Goal: Information Seeking & Learning: Compare options

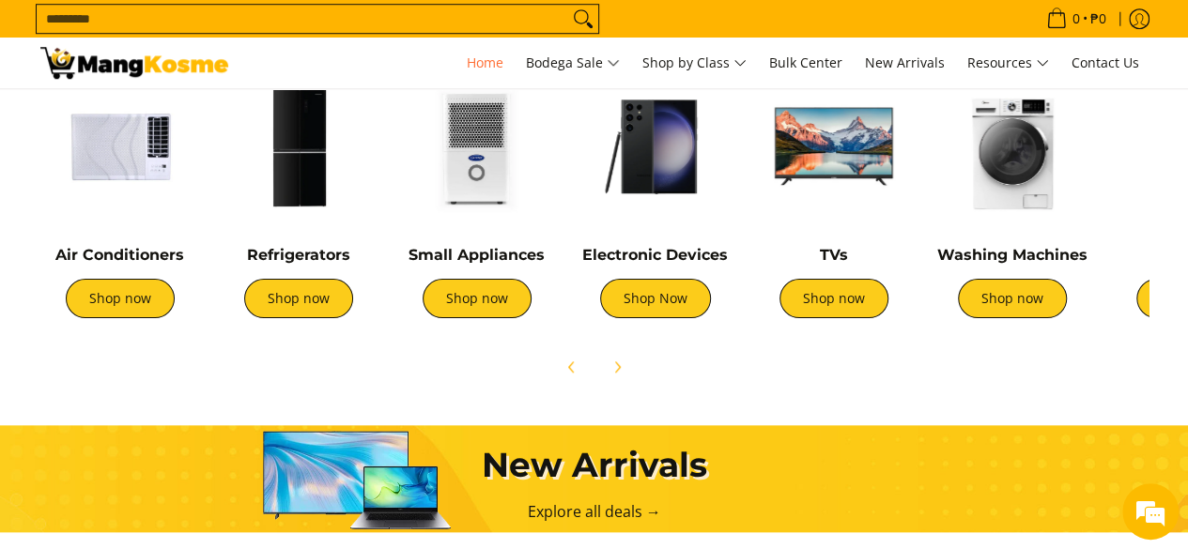
scroll to position [0, 2239]
click at [107, 135] on img at bounding box center [120, 147] width 160 height 160
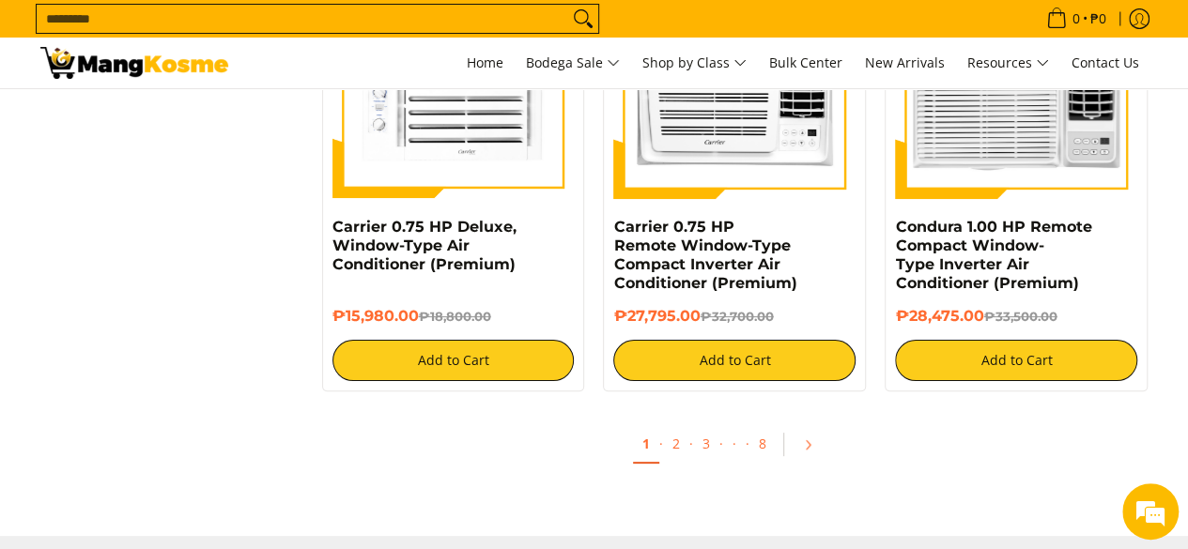
scroll to position [3662, 0]
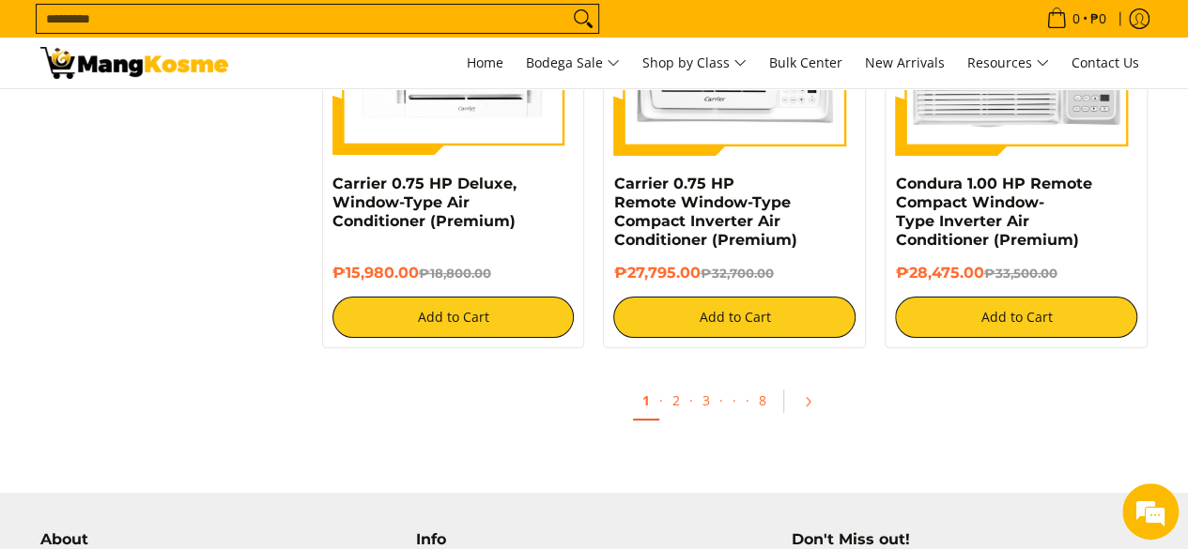
click at [783, 394] on ul "1 · 2 · 3 · · · 8" at bounding box center [735, 407] width 845 height 60
click at [813, 402] on link "Pagination" at bounding box center [814, 402] width 45 height 32
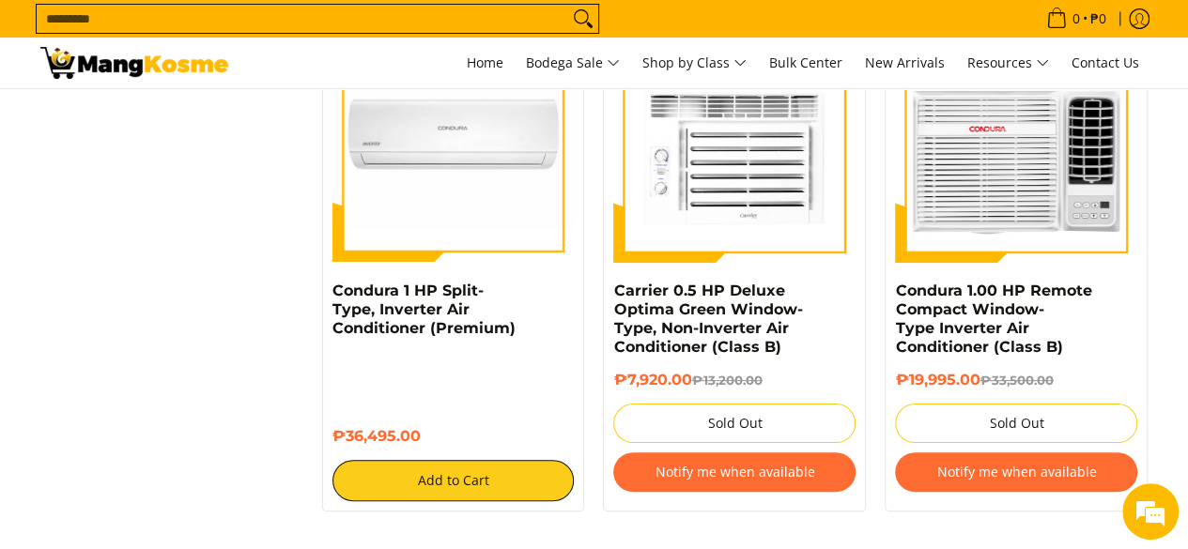
scroll to position [3474, 0]
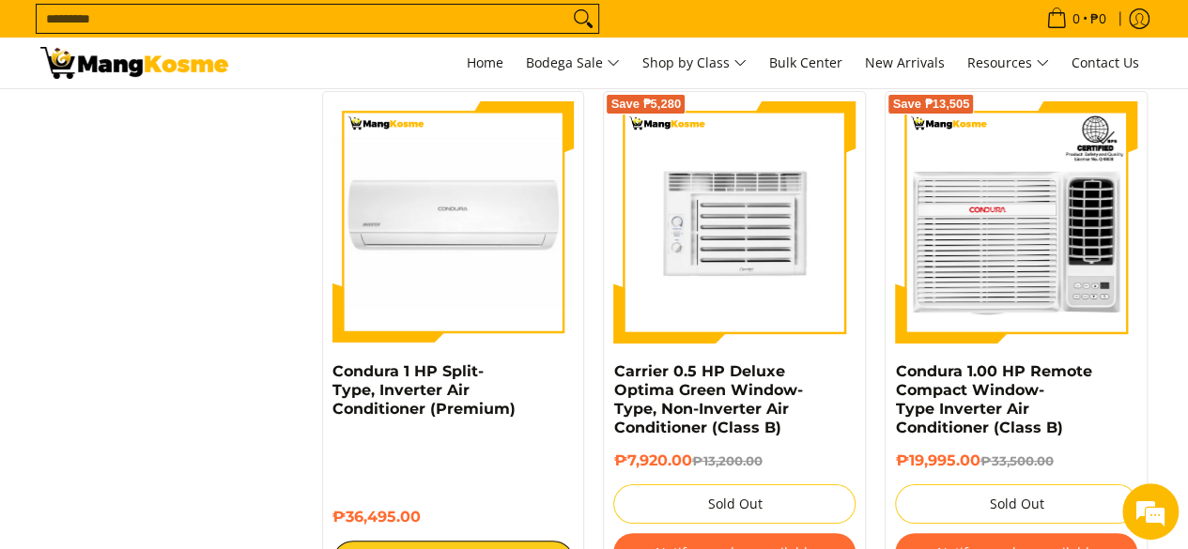
click at [692, 264] on img at bounding box center [734, 222] width 242 height 242
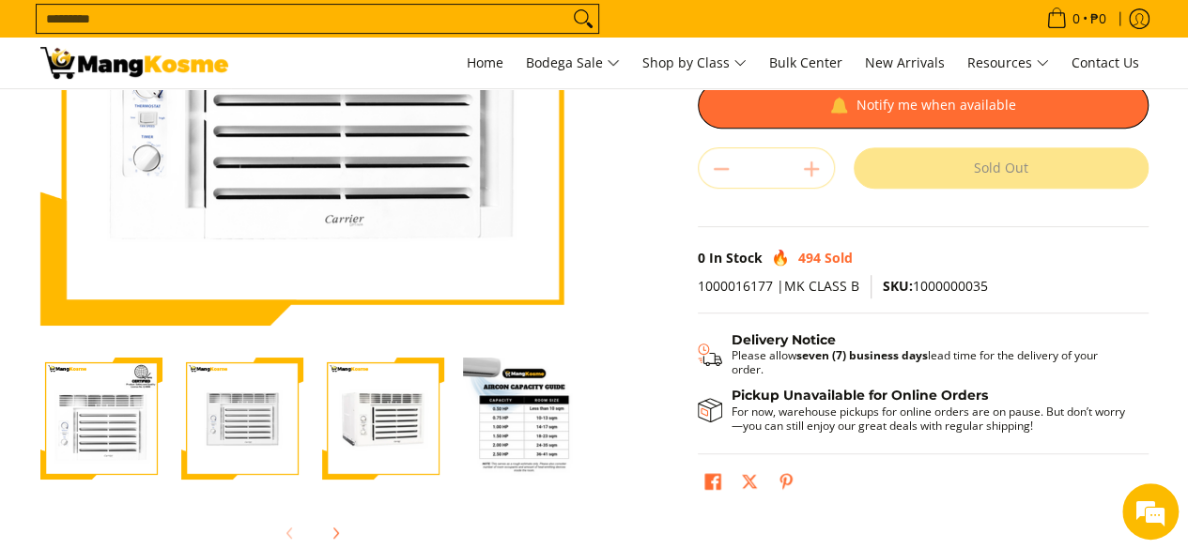
scroll to position [376, 0]
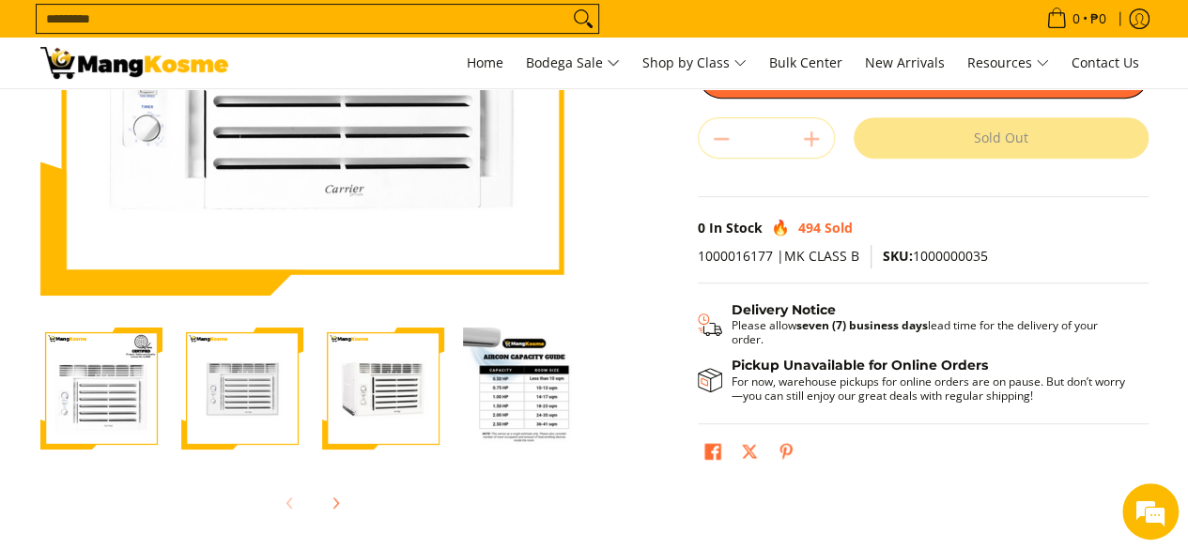
click at [522, 395] on img "Carrier 0.5 HP Deluxe Optima Green Window-Type, Non-Inverter Air Conditioner (C…" at bounding box center [524, 389] width 122 height 122
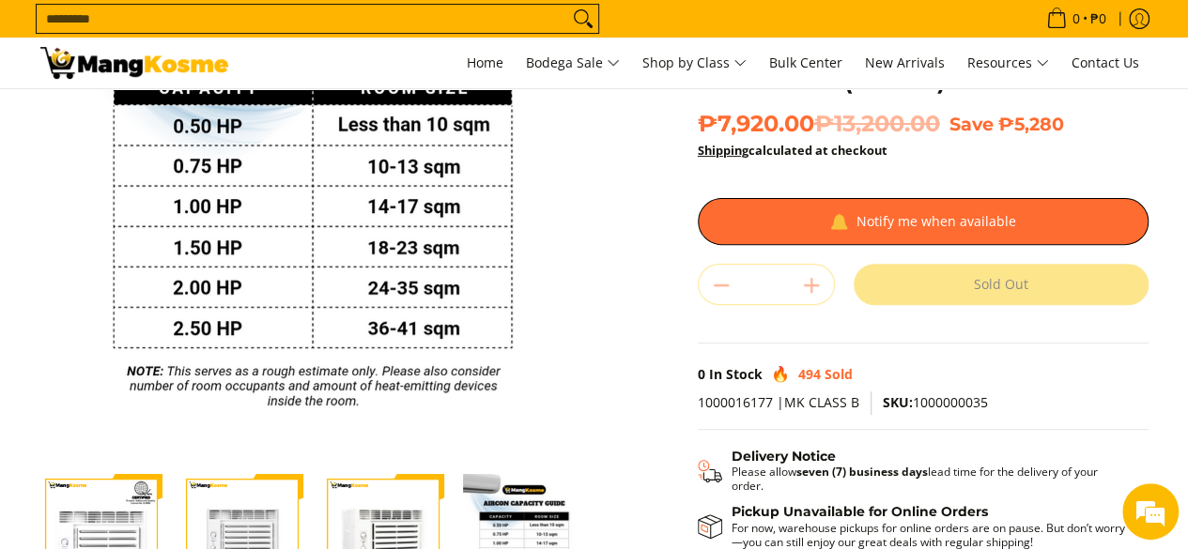
scroll to position [188, 0]
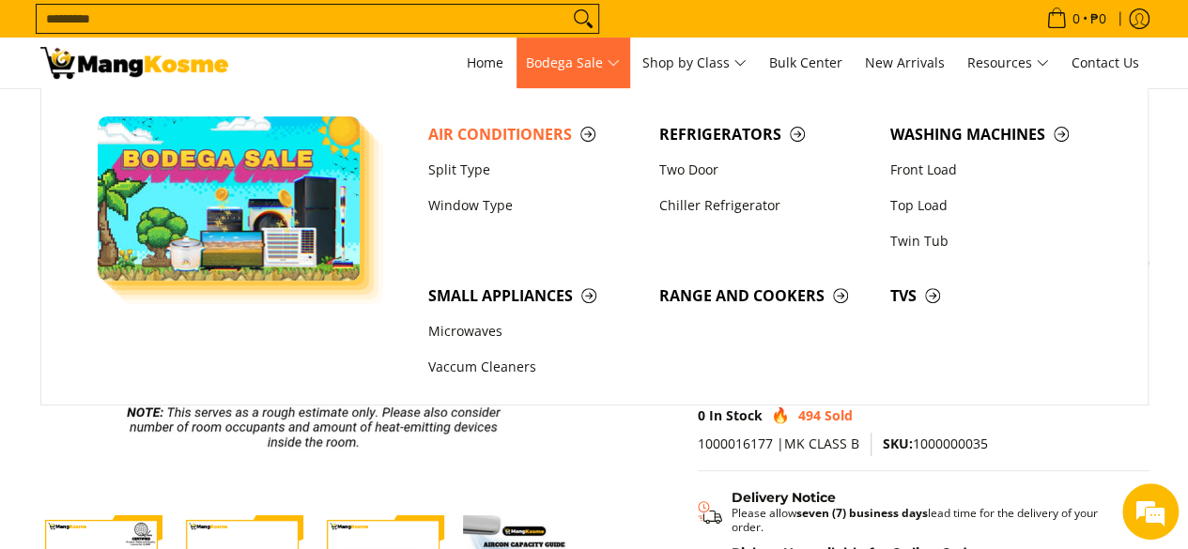
click at [552, 57] on span "Bodega Sale" at bounding box center [573, 63] width 94 height 23
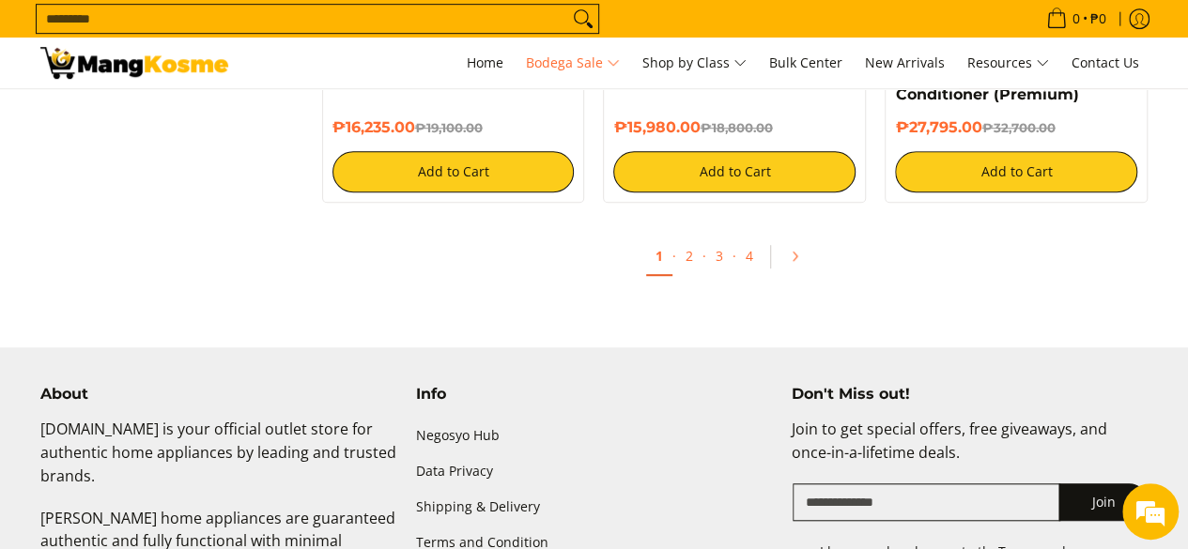
scroll to position [4131, 0]
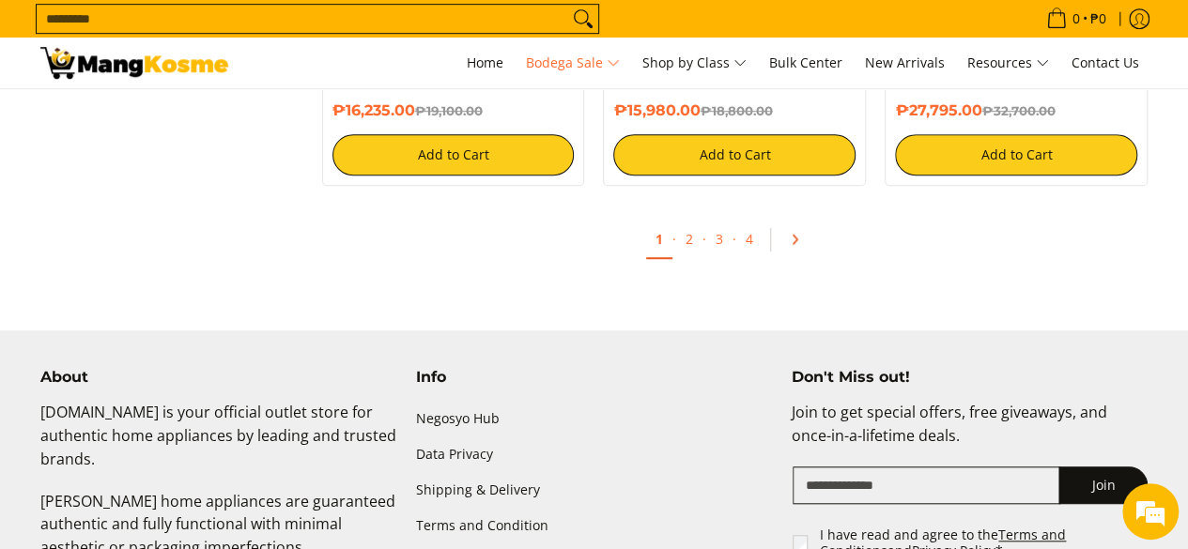
click at [788, 243] on icon "Pagination" at bounding box center [794, 239] width 13 height 13
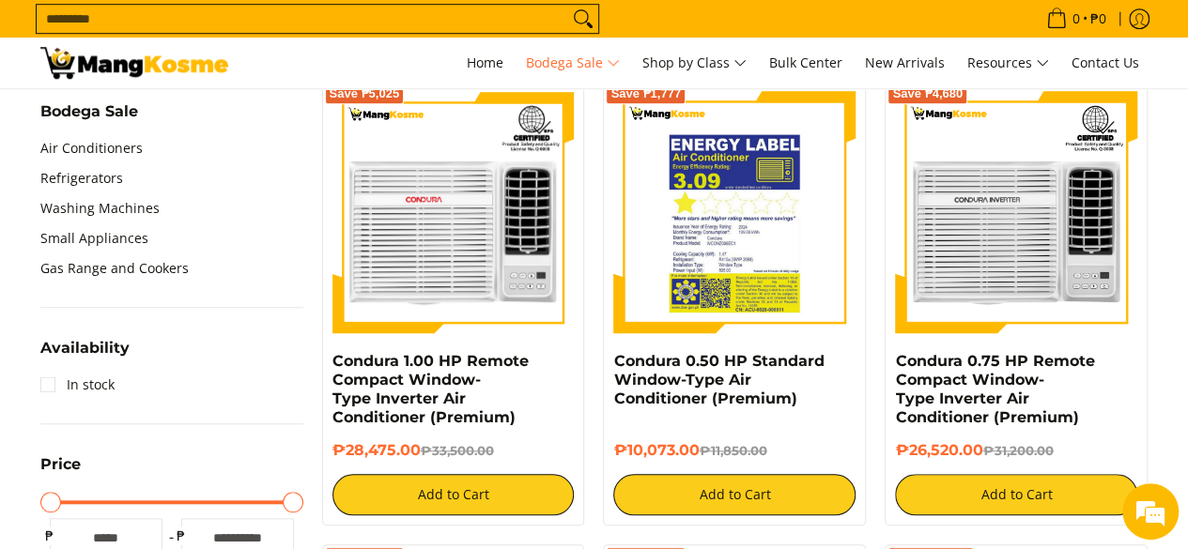
click at [763, 268] on img at bounding box center [734, 212] width 242 height 242
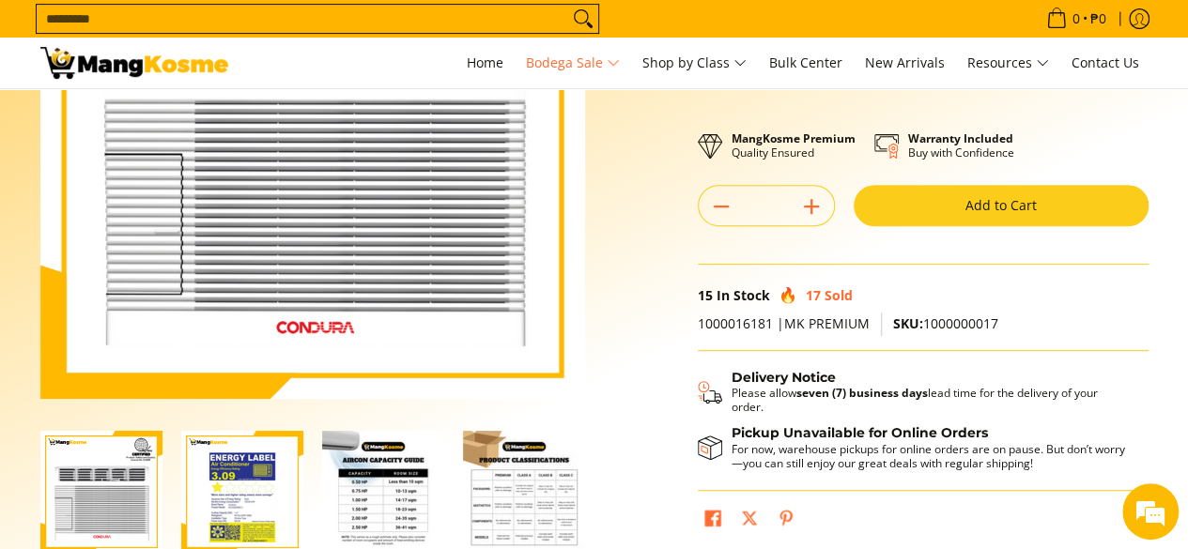
scroll to position [469, 0]
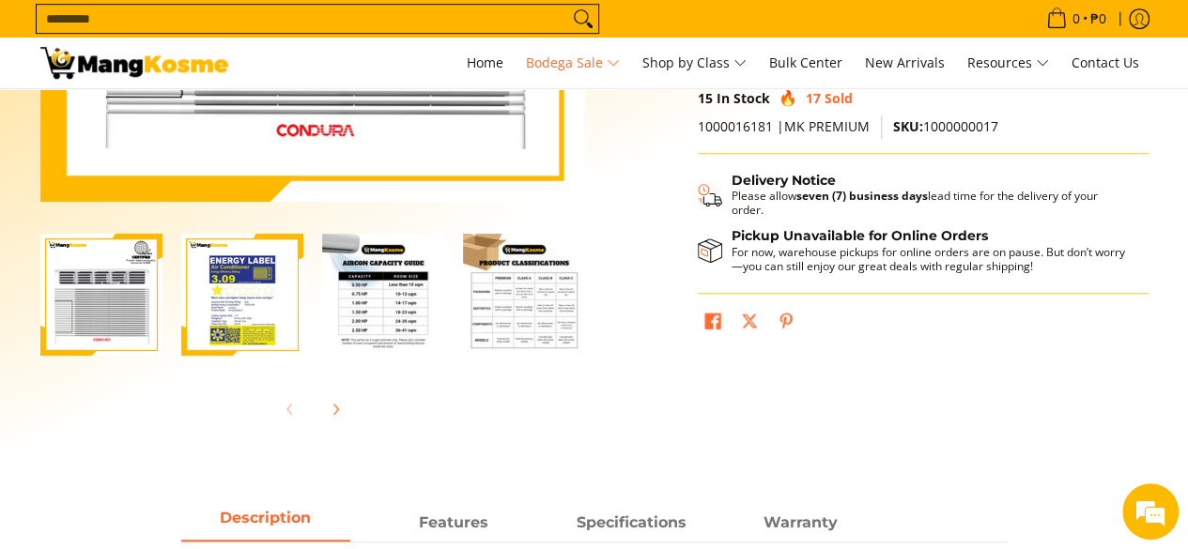
click at [396, 307] on img "Condura 0.50 HP Standard Window-Type Air Conditioner (Premium)-3" at bounding box center [383, 295] width 122 height 122
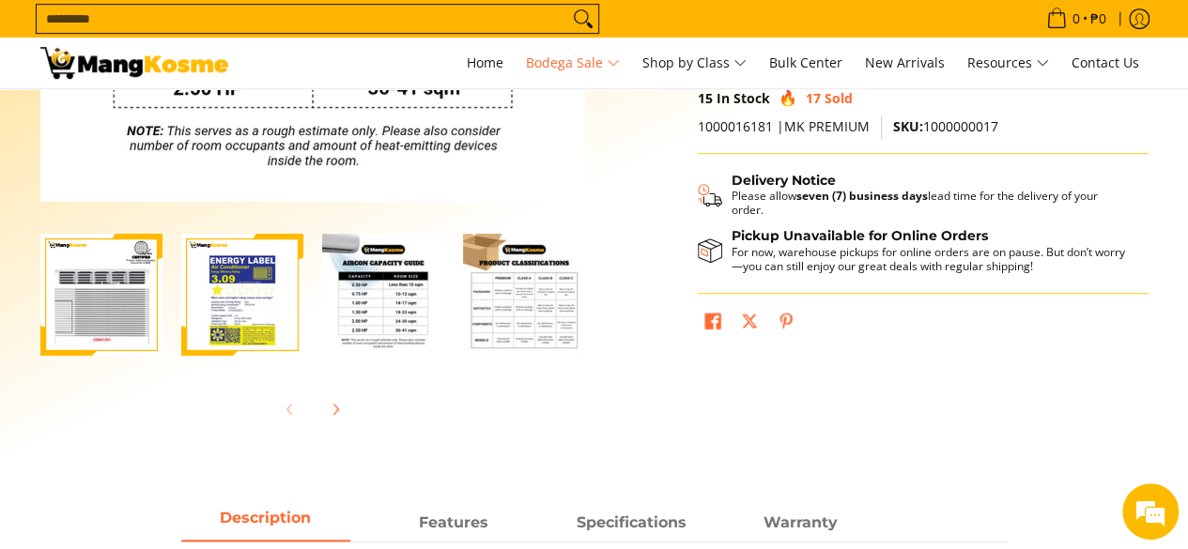
scroll to position [0, 0]
click at [422, 306] on img "Condura 0.50 HP Standard Window-Type Air Conditioner (Premium)-3" at bounding box center [383, 295] width 122 height 122
click at [539, 310] on img "Condura 0.50 HP Standard Window-Type Air Conditioner (Premium)-4" at bounding box center [524, 295] width 122 height 122
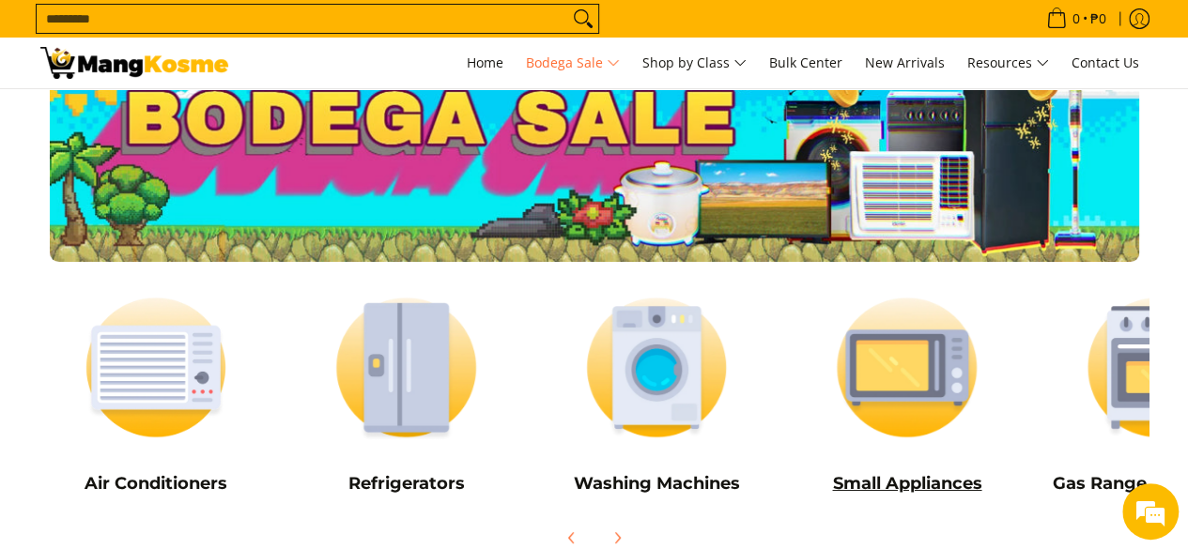
scroll to position [94, 0]
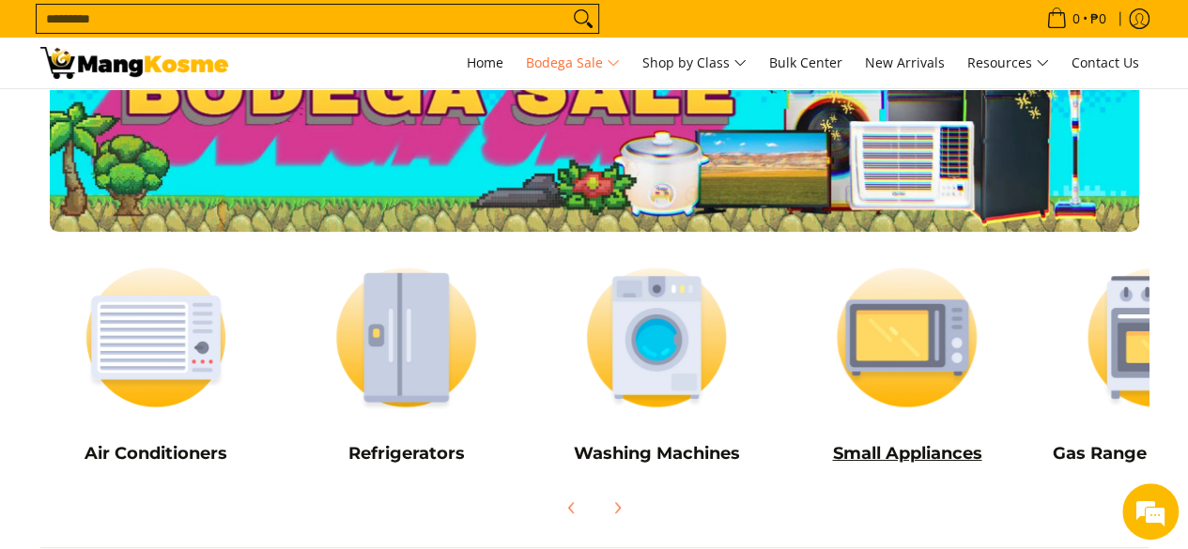
click at [911, 397] on img at bounding box center [907, 338] width 232 height 174
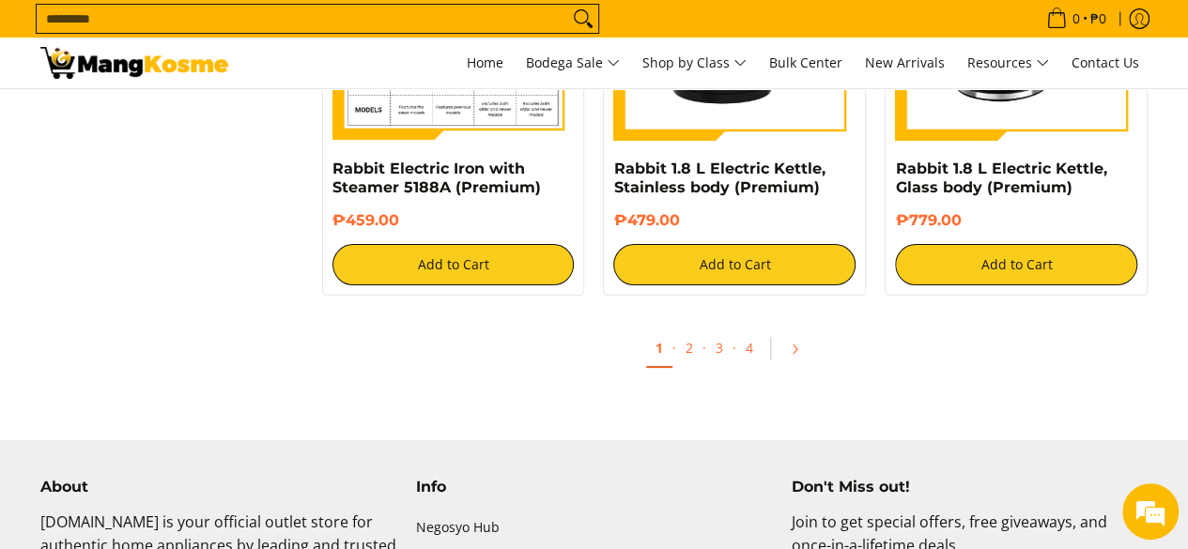
scroll to position [3662, 0]
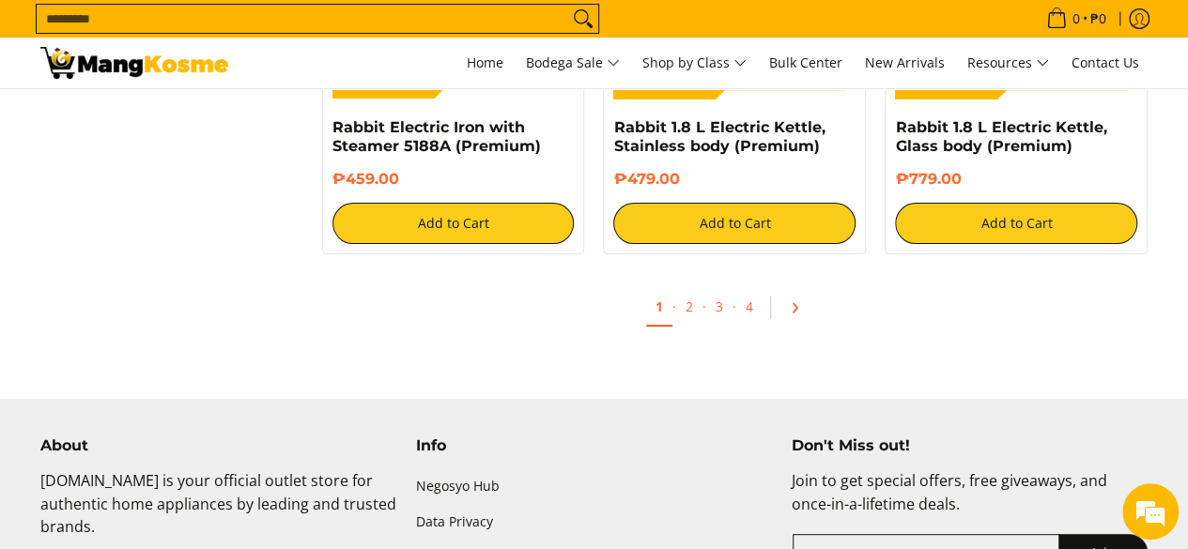
click at [796, 301] on icon "Pagination" at bounding box center [794, 307] width 13 height 13
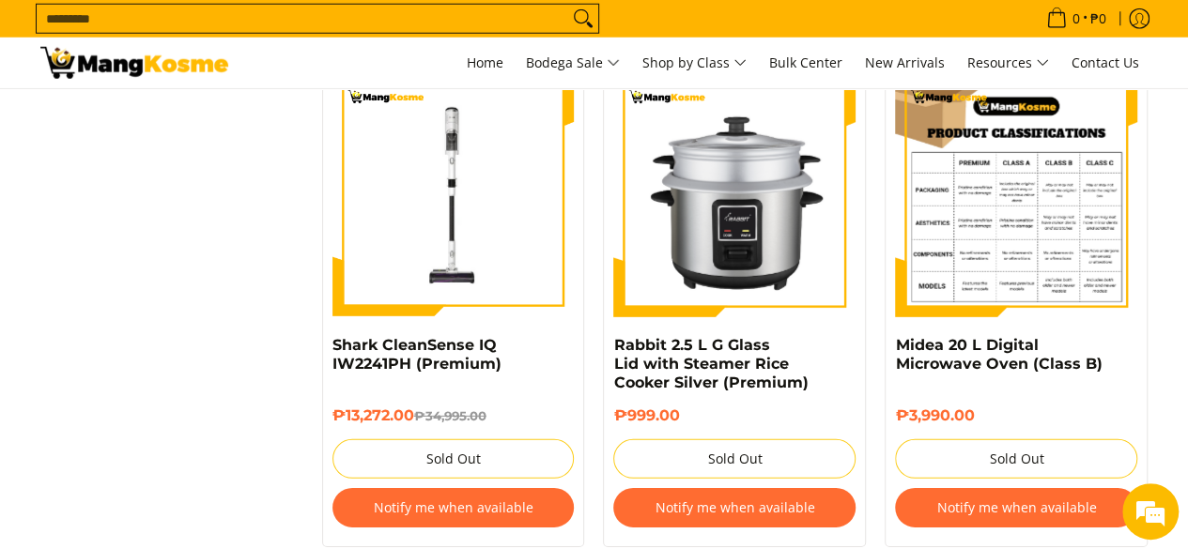
click at [1032, 238] on img at bounding box center [1016, 196] width 242 height 242
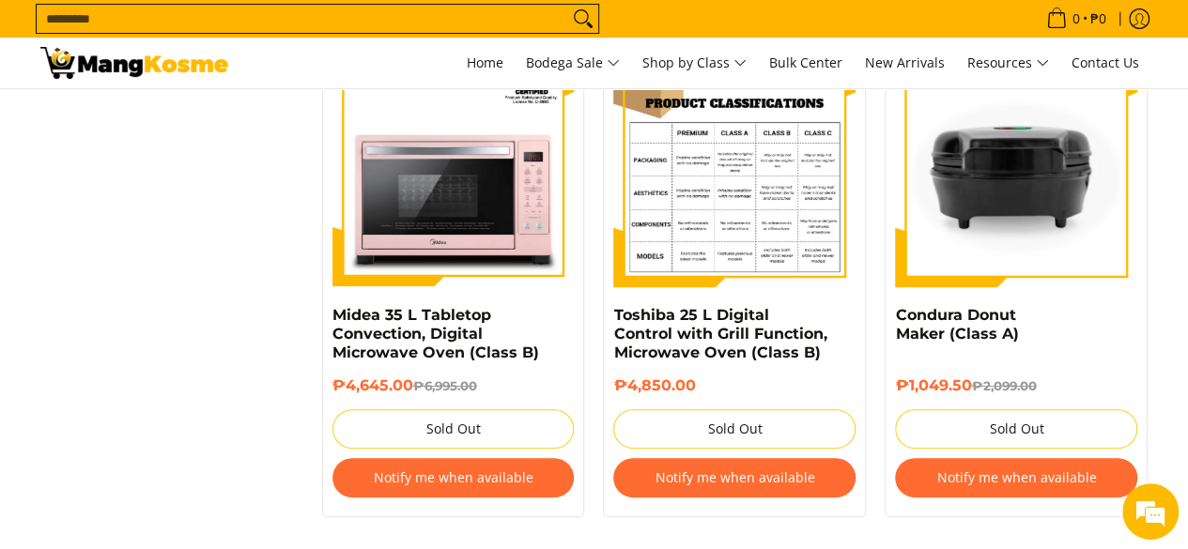
click at [722, 236] on img at bounding box center [734, 166] width 242 height 242
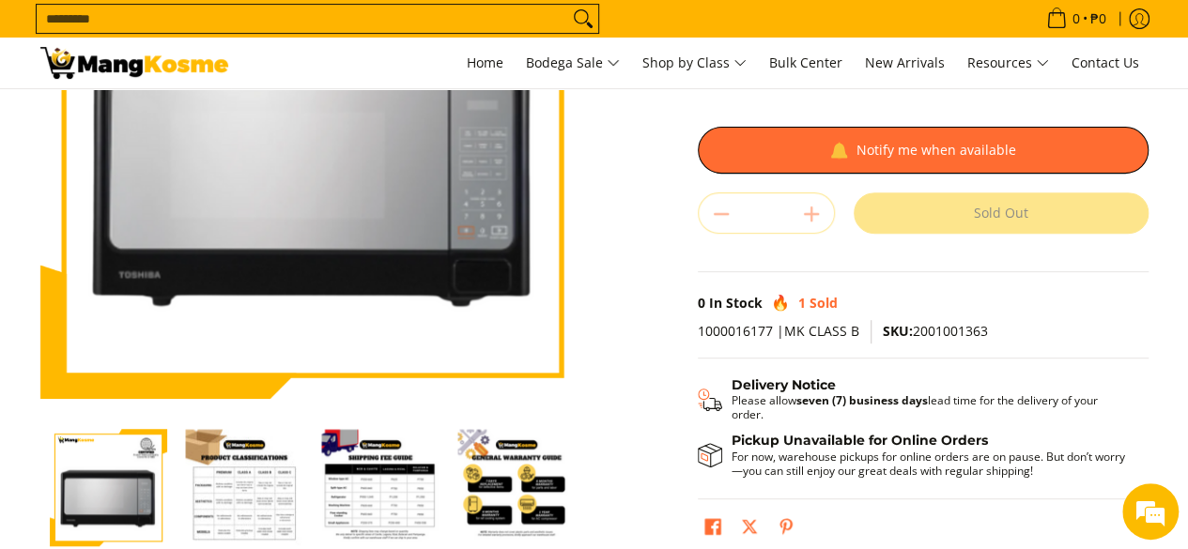
scroll to position [282, 0]
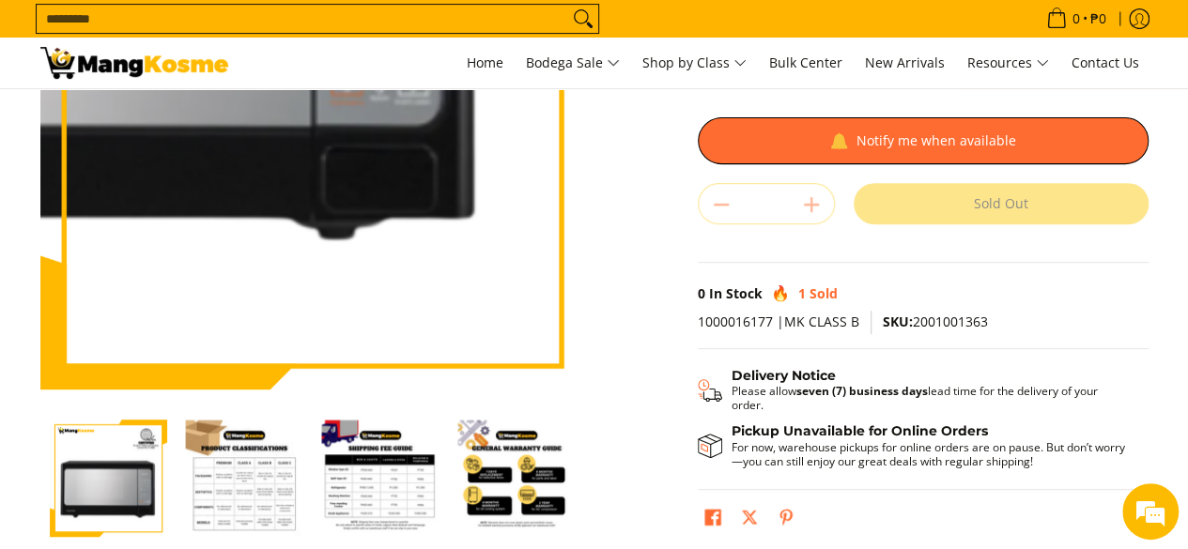
click at [449, 236] on img at bounding box center [312, 117] width 545 height 545
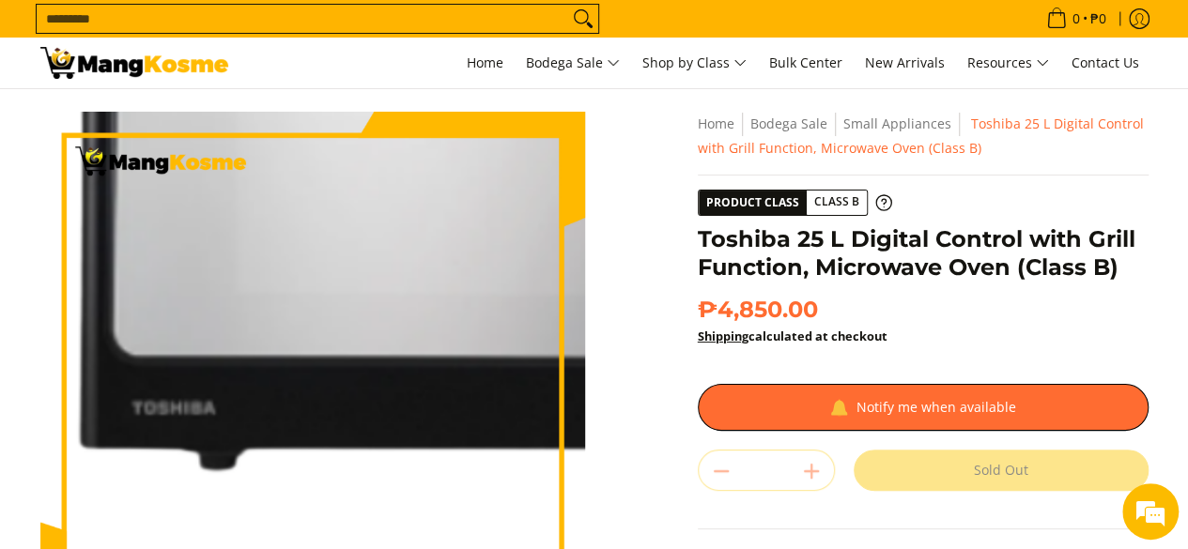
scroll to position [0, 0]
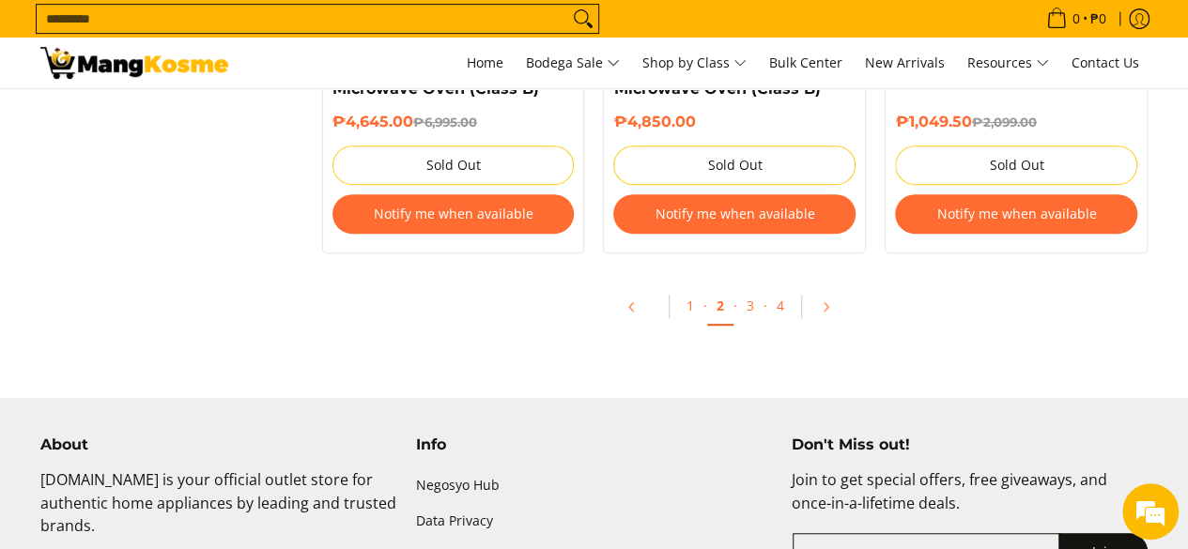
scroll to position [3944, 0]
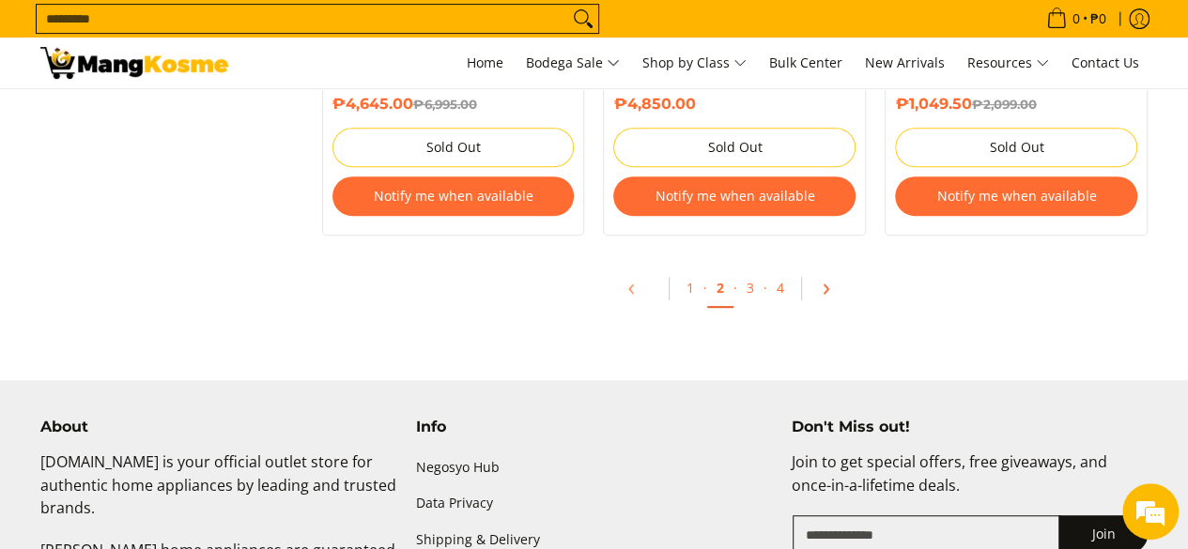
click at [815, 288] on link "Pagination" at bounding box center [831, 289] width 45 height 32
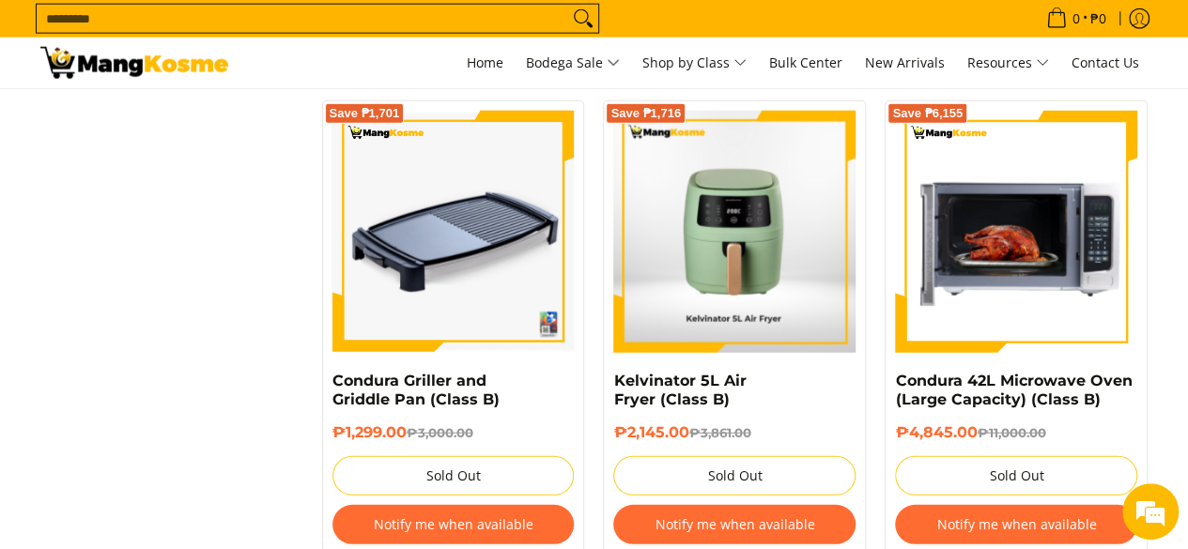
scroll to position [2364, 0]
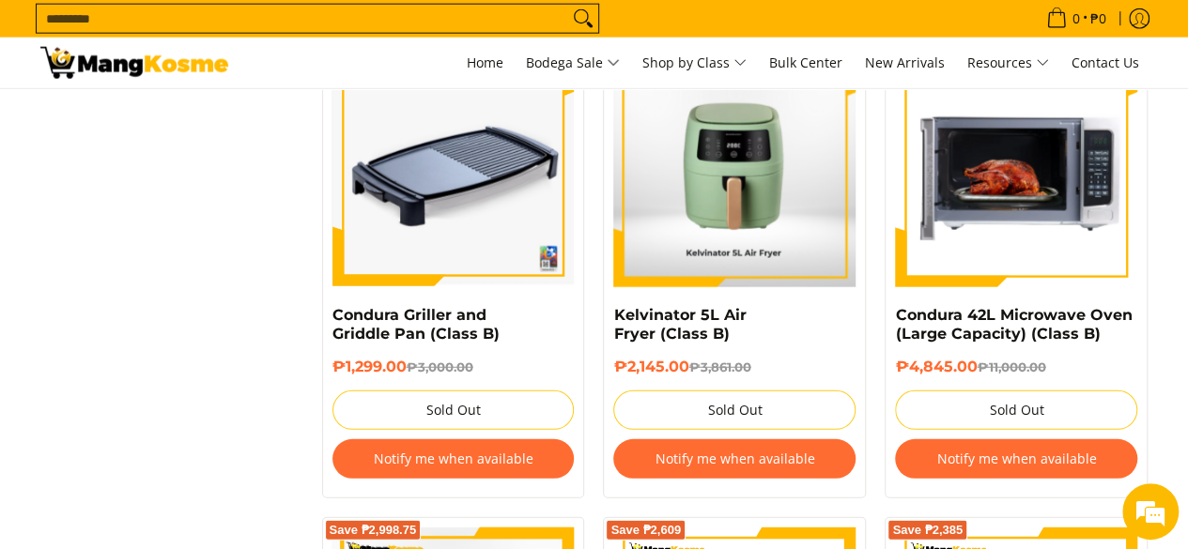
click at [995, 239] on img at bounding box center [1016, 166] width 242 height 242
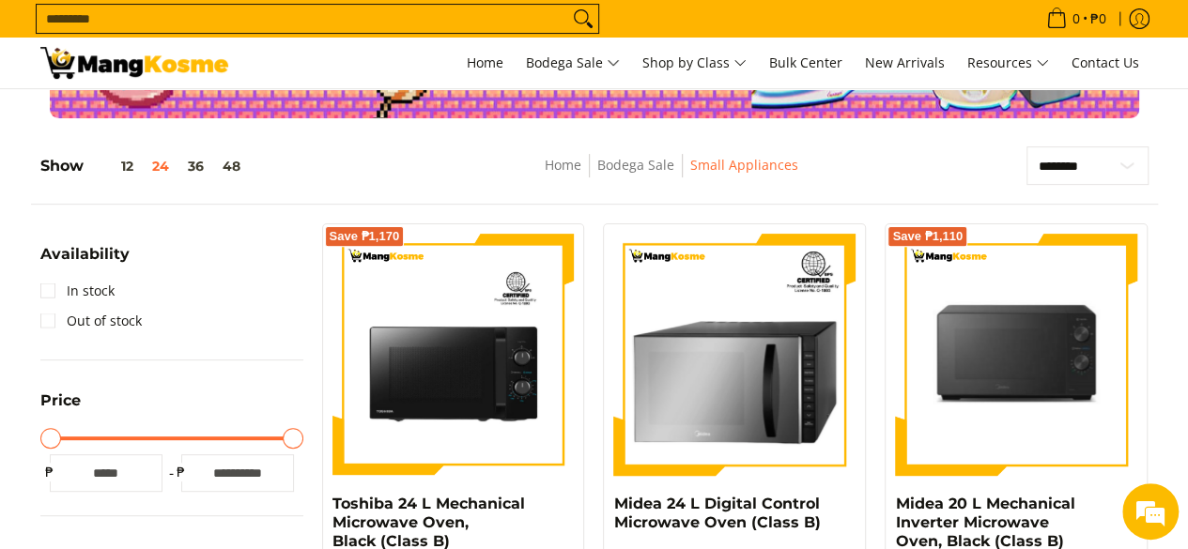
scroll to position [205, 0]
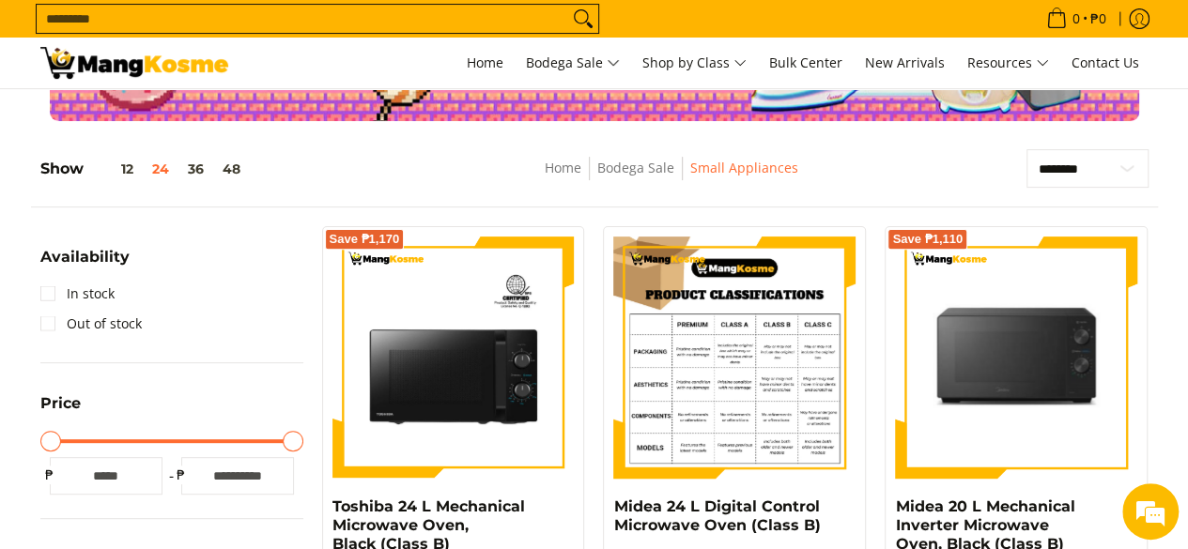
click at [815, 343] on img at bounding box center [734, 358] width 242 height 242
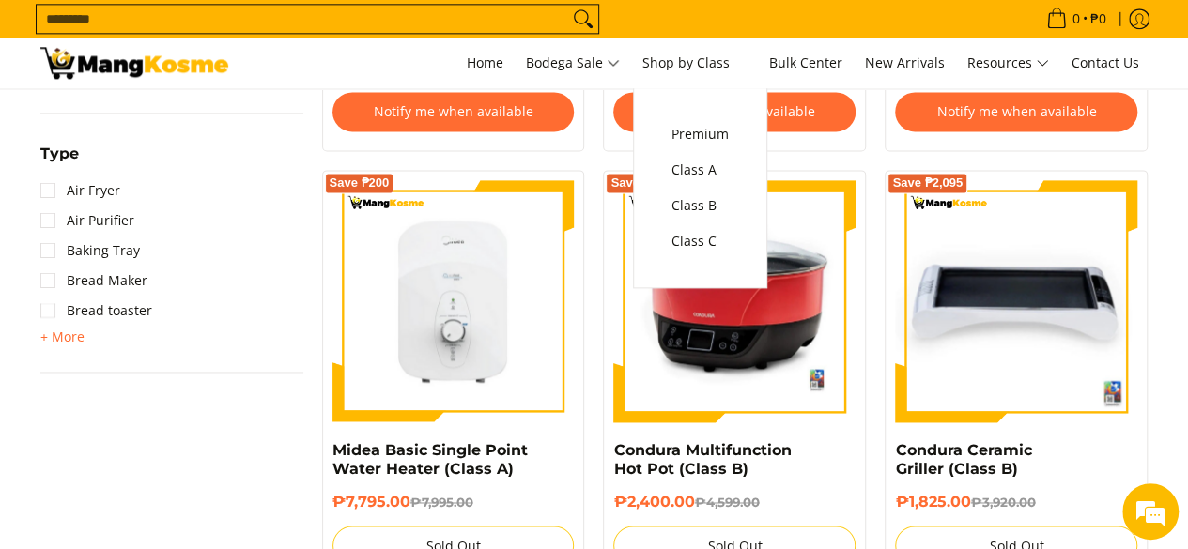
scroll to position [1275, 0]
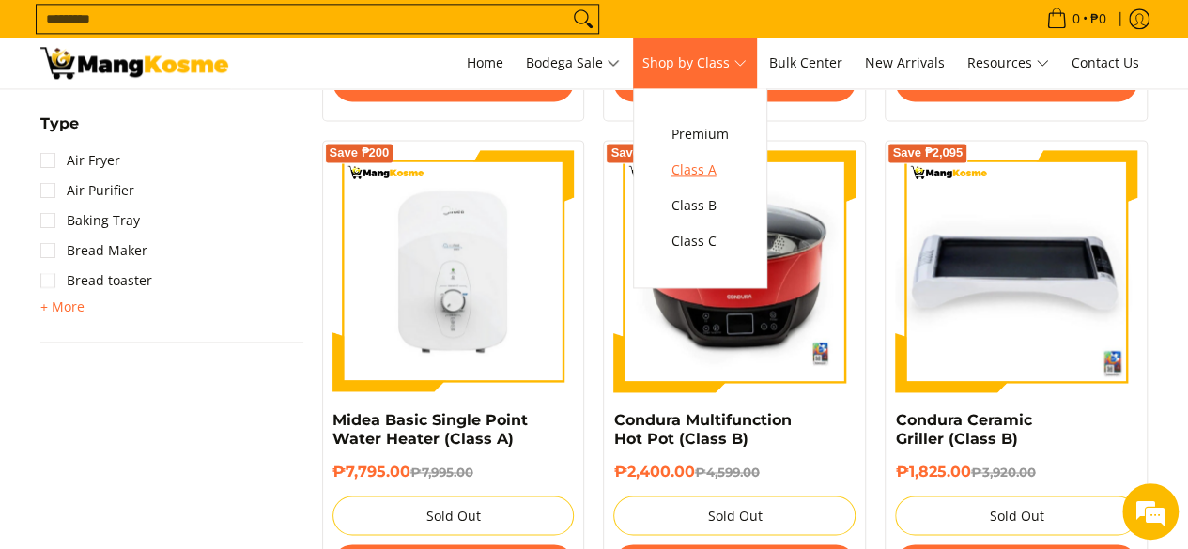
click at [700, 164] on span "Class A" at bounding box center [699, 170] width 57 height 23
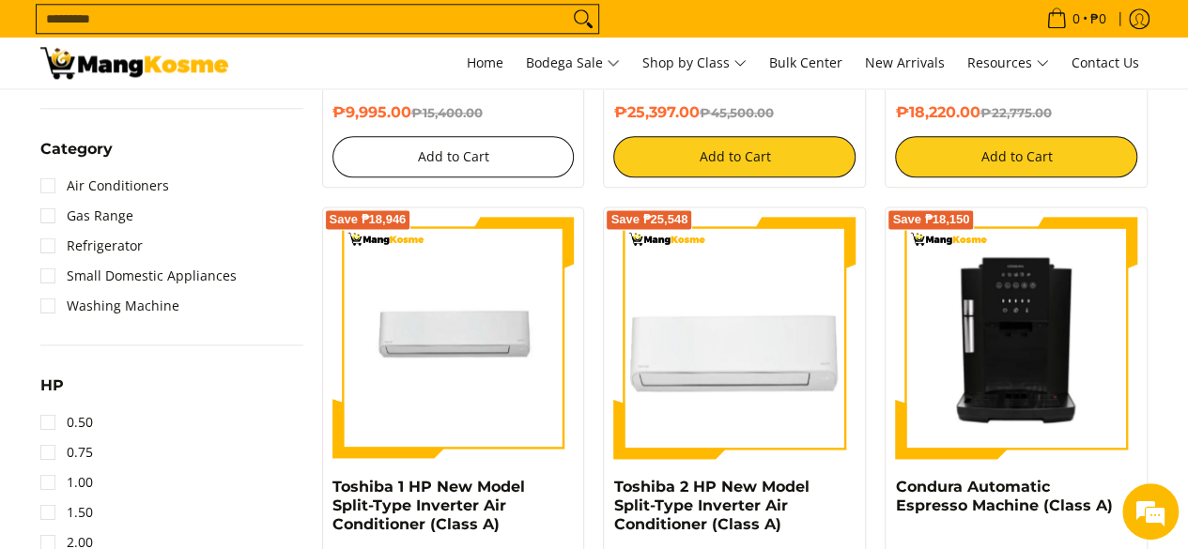
scroll to position [1127, 0]
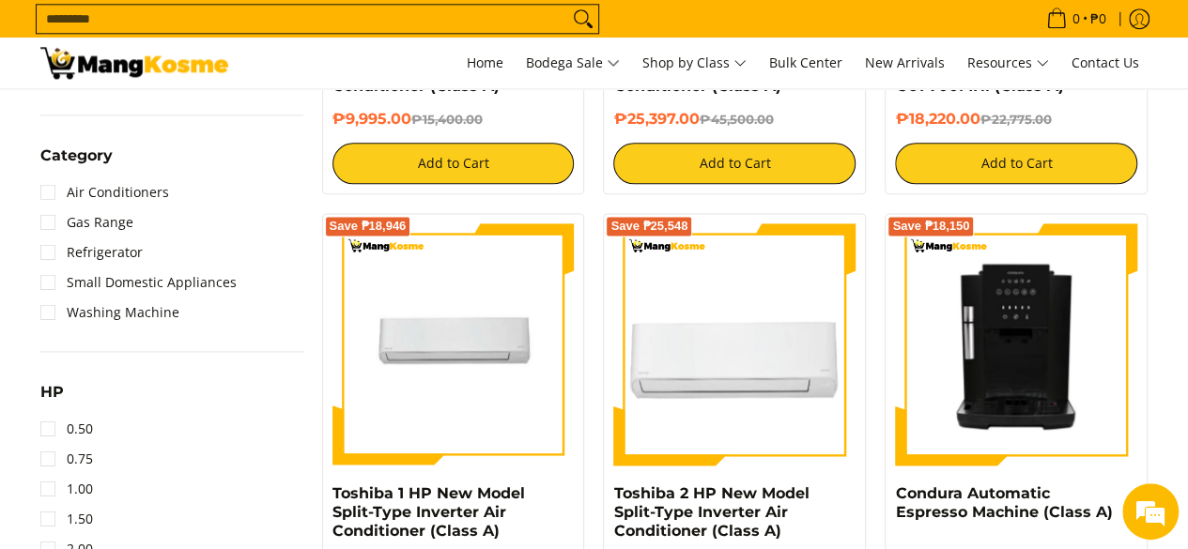
drag, startPoint x: 392, startPoint y: 22, endPoint x: 400, endPoint y: 29, distance: 11.3
click at [392, 23] on input "Search..." at bounding box center [302, 19] width 531 height 28
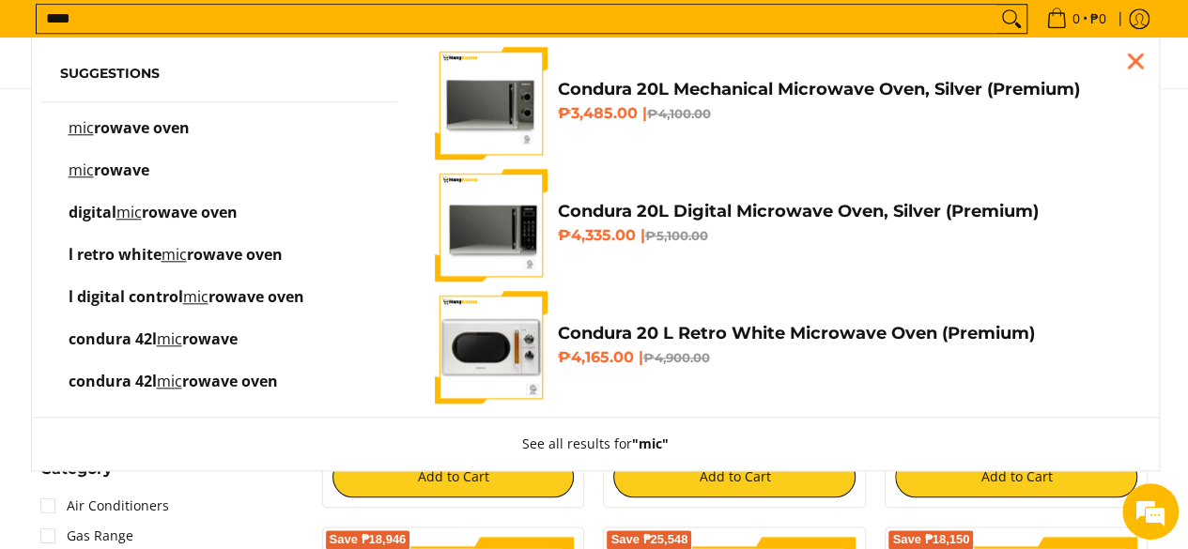
scroll to position [808, 0]
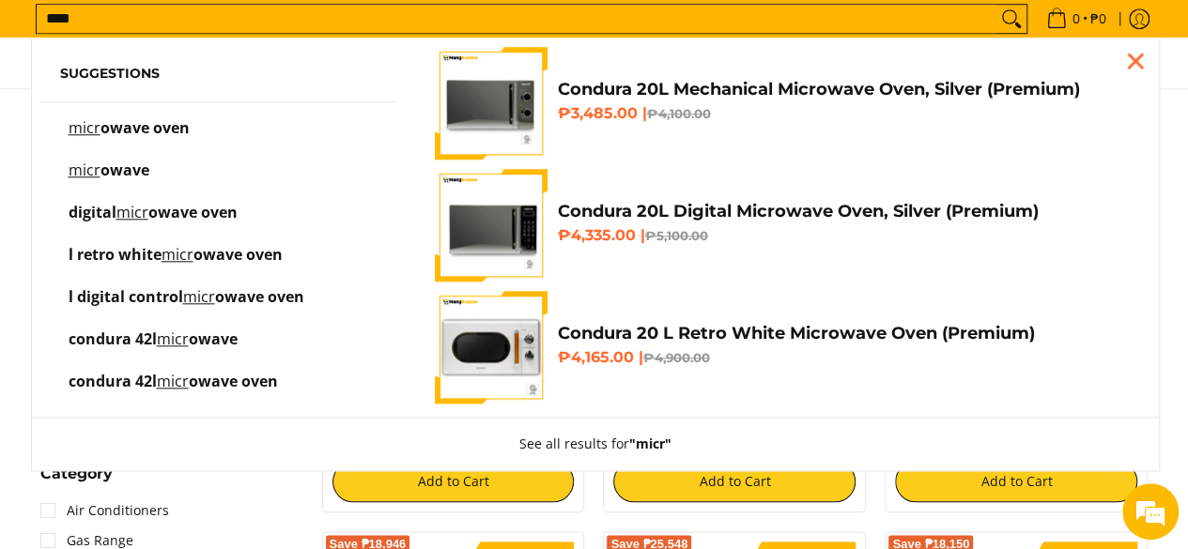
type input "****"
click at [236, 123] on link "micr owave oven" at bounding box center [219, 137] width 319 height 33
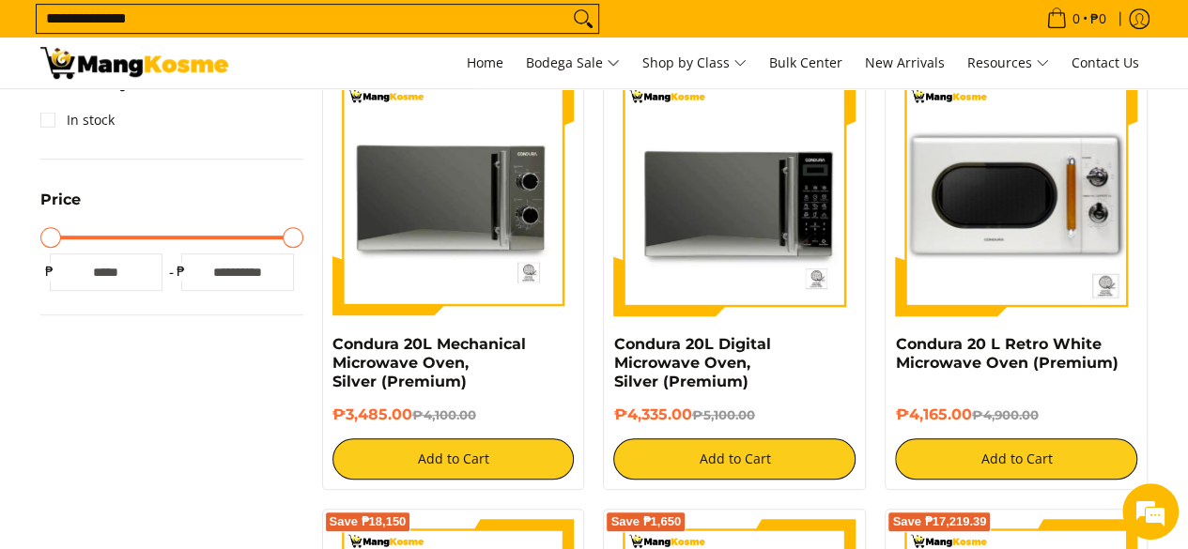
scroll to position [469, 0]
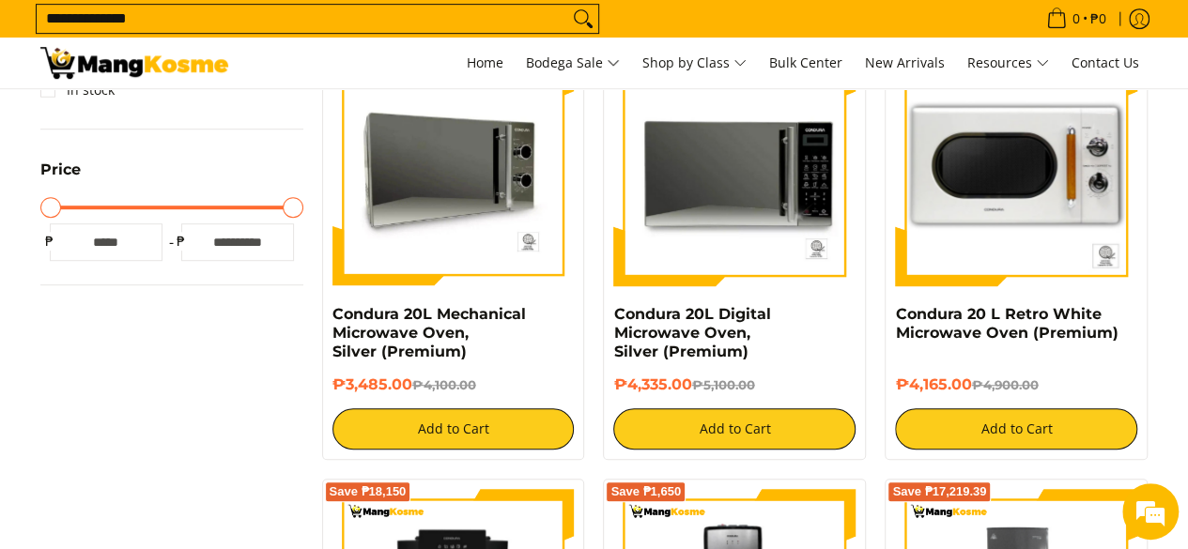
click at [424, 234] on img at bounding box center [453, 165] width 242 height 242
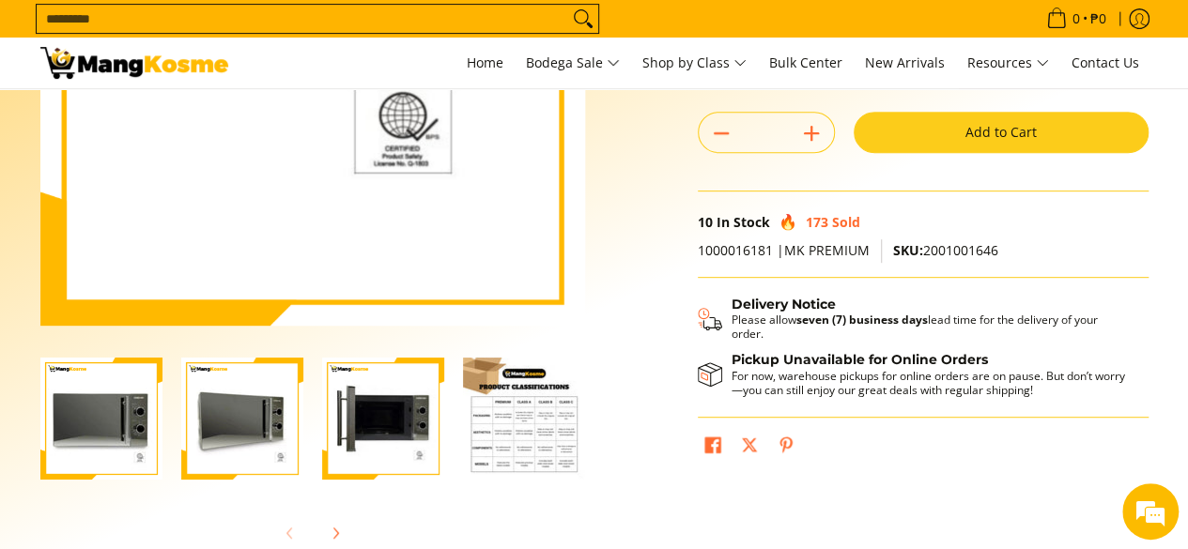
scroll to position [376, 0]
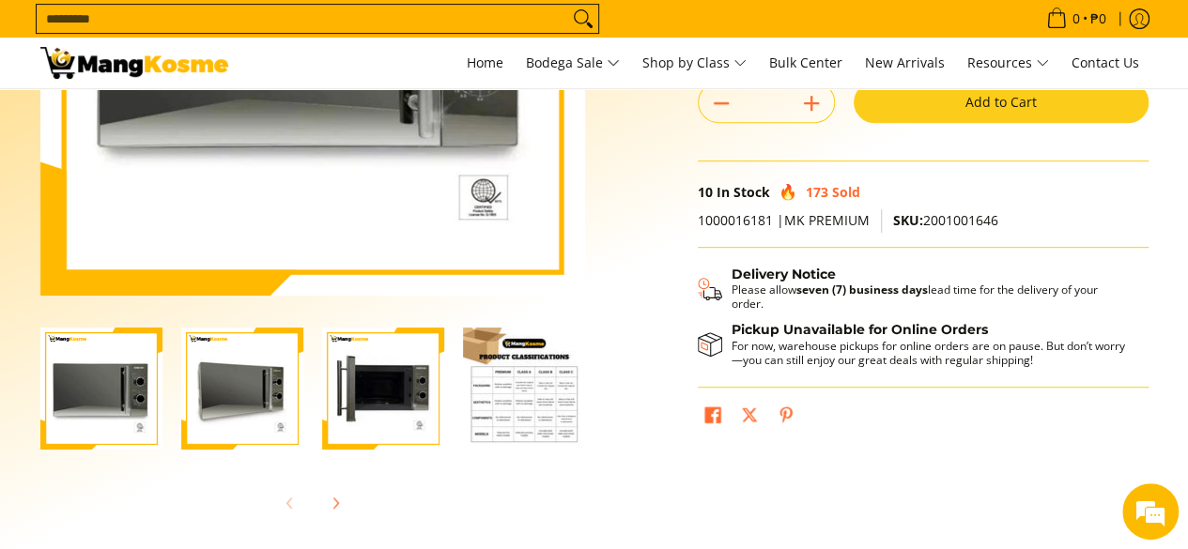
click at [498, 378] on img "Condura 20L Mechanical Microwave Oven, Silver (Premium)-4" at bounding box center [524, 389] width 122 height 122
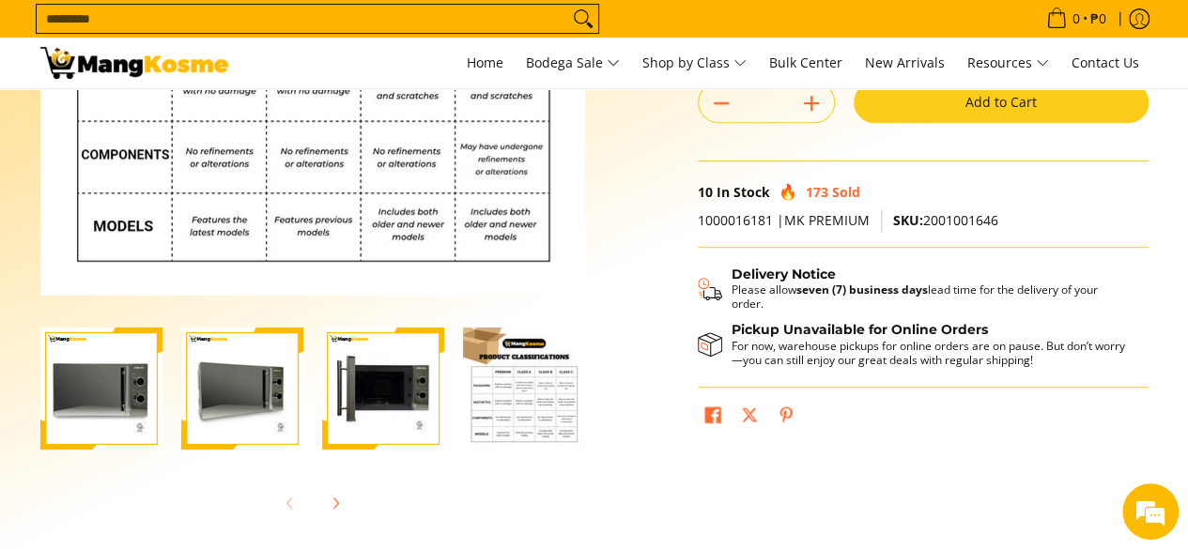
click at [408, 413] on img "Condura 20L Mechanical Microwave Oven, Silver (Premium)-3" at bounding box center [383, 389] width 122 height 122
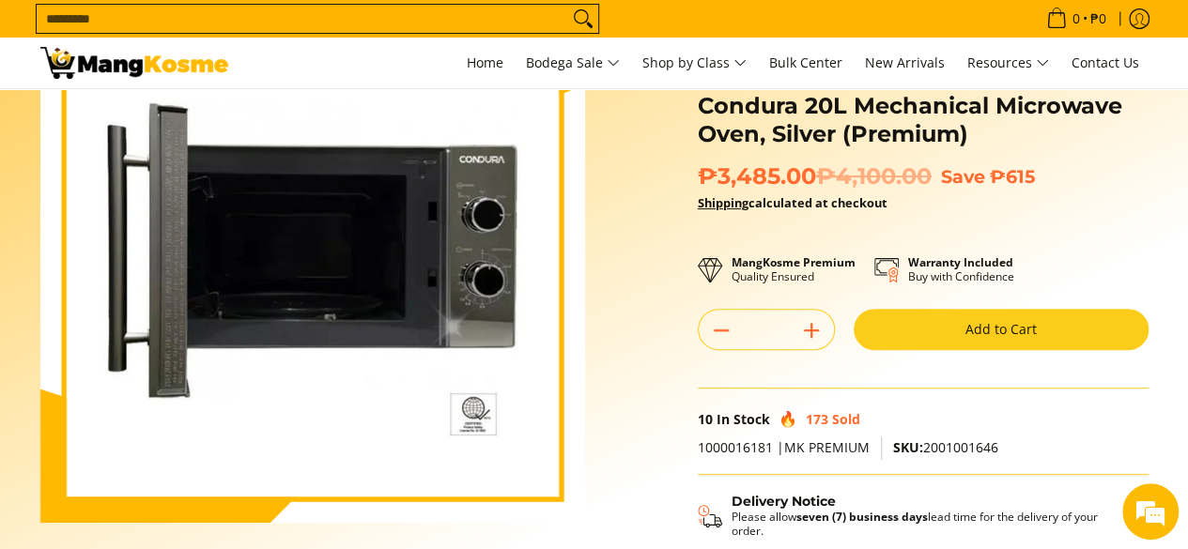
scroll to position [94, 0]
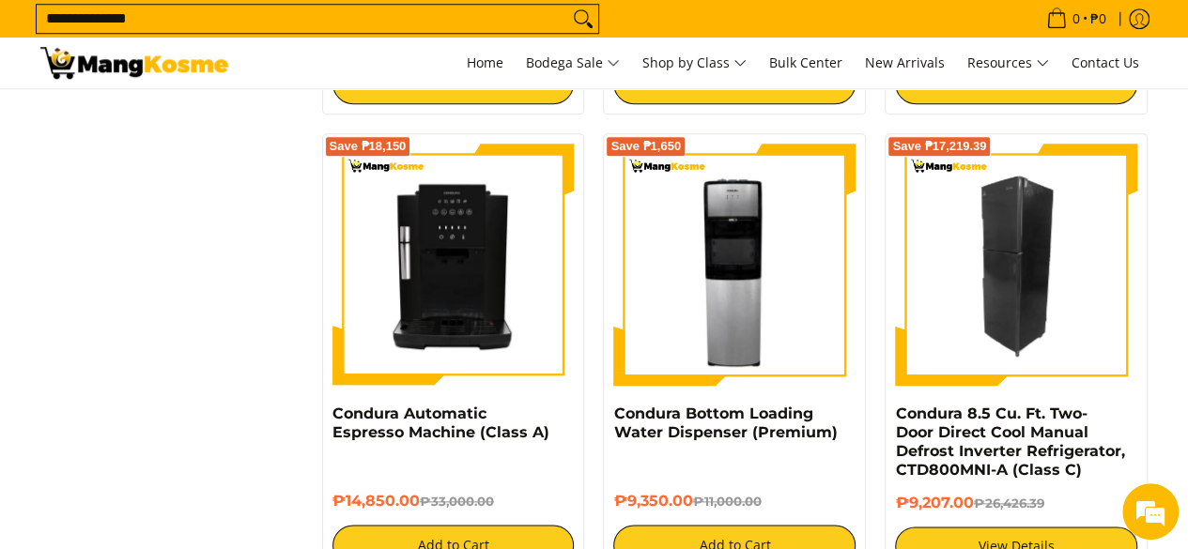
scroll to position [845, 0]
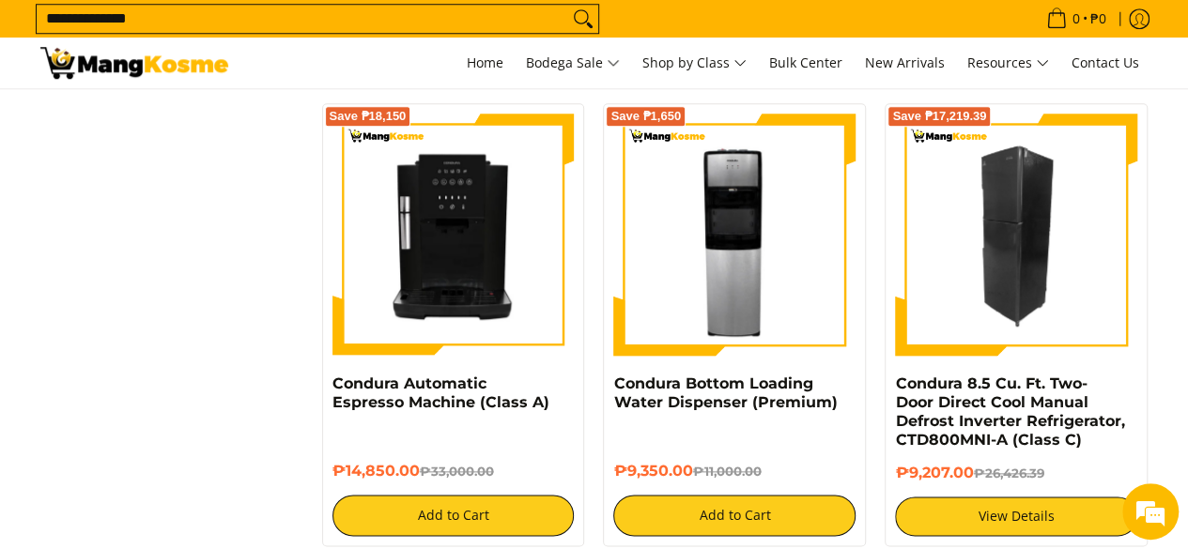
click at [961, 269] on img at bounding box center [1016, 235] width 242 height 242
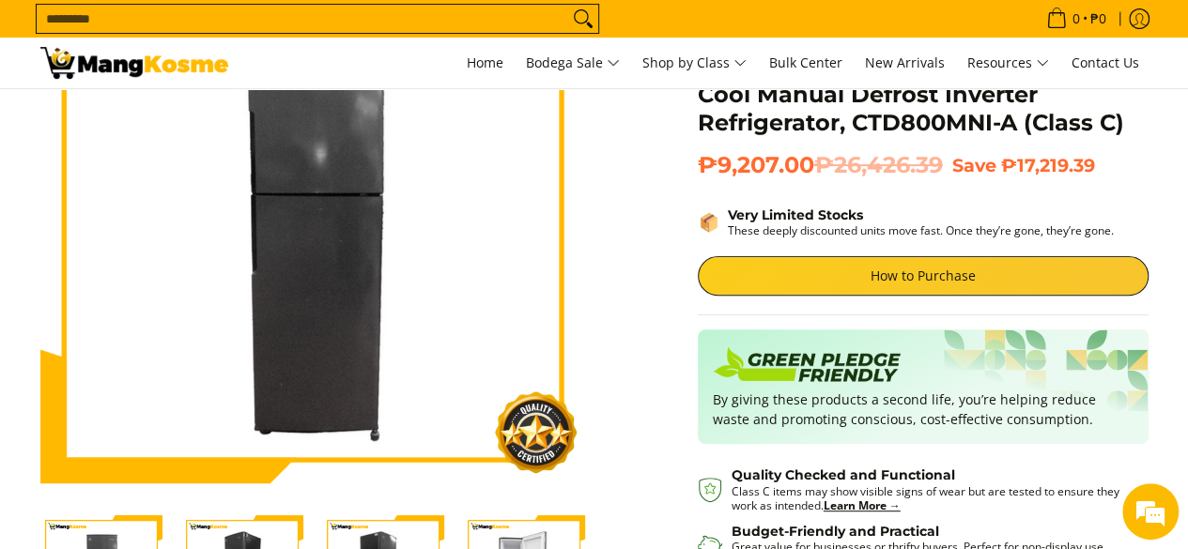
scroll to position [282, 0]
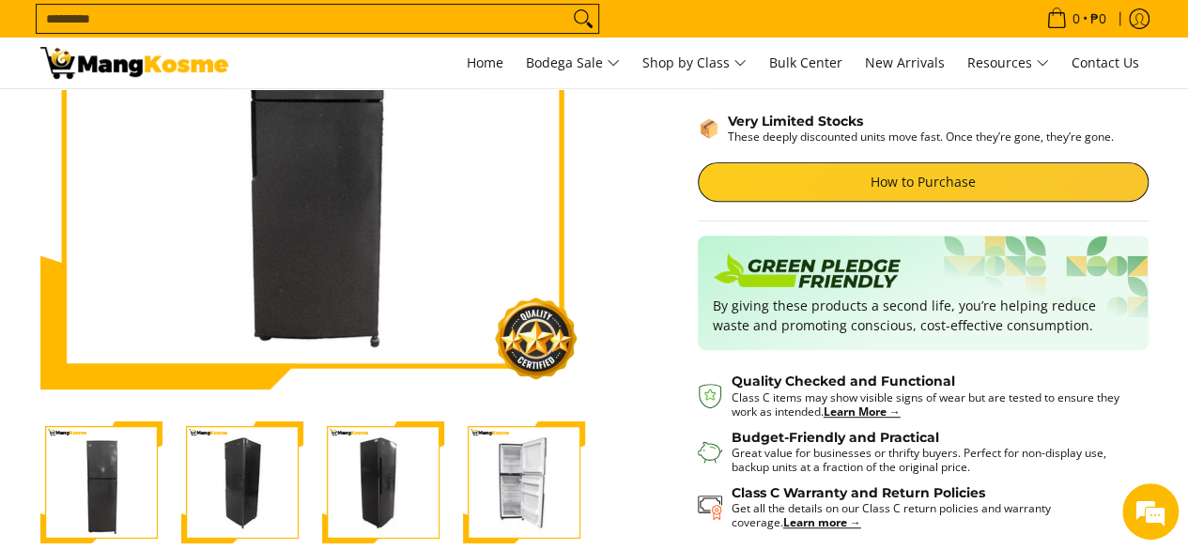
click at [248, 502] on img "Condura 8.5 Cu. Ft. Two-Door Direct Cool Manual Defrost Inverter Refrigerator, …" at bounding box center [242, 483] width 122 height 122
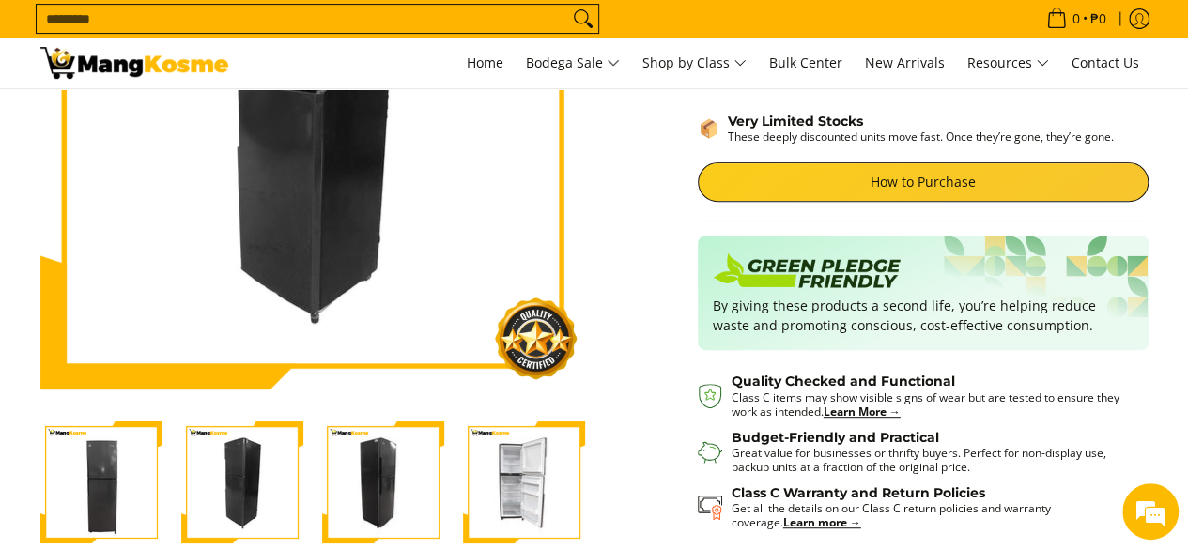
click at [518, 511] on img "Condura 8.5 Cu. Ft. Two-Door Direct Cool Manual Defrost Inverter Refrigerator, …" at bounding box center [524, 483] width 122 height 122
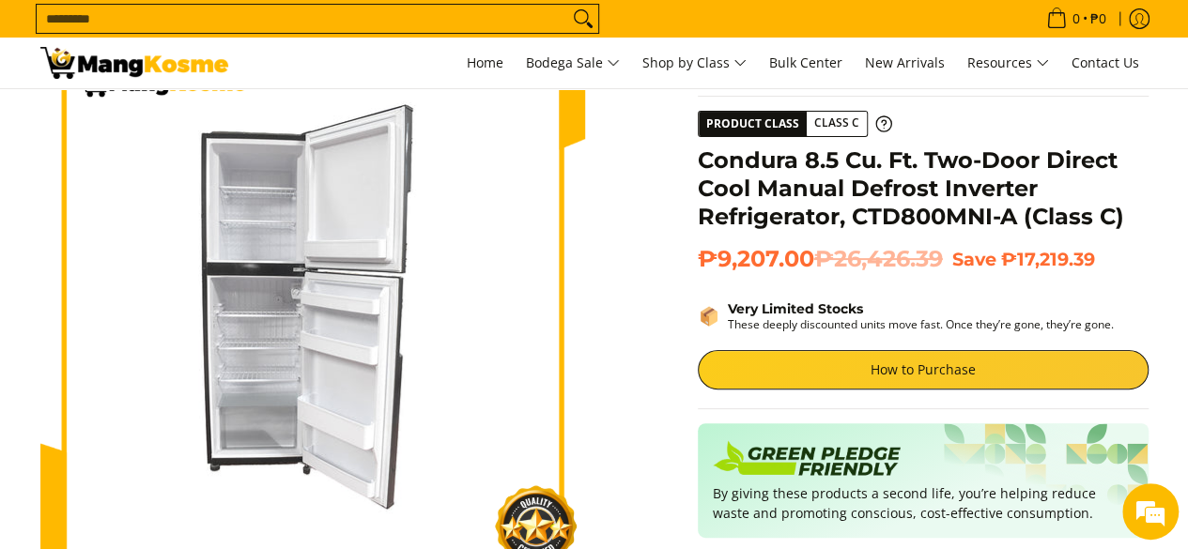
scroll to position [0, 0]
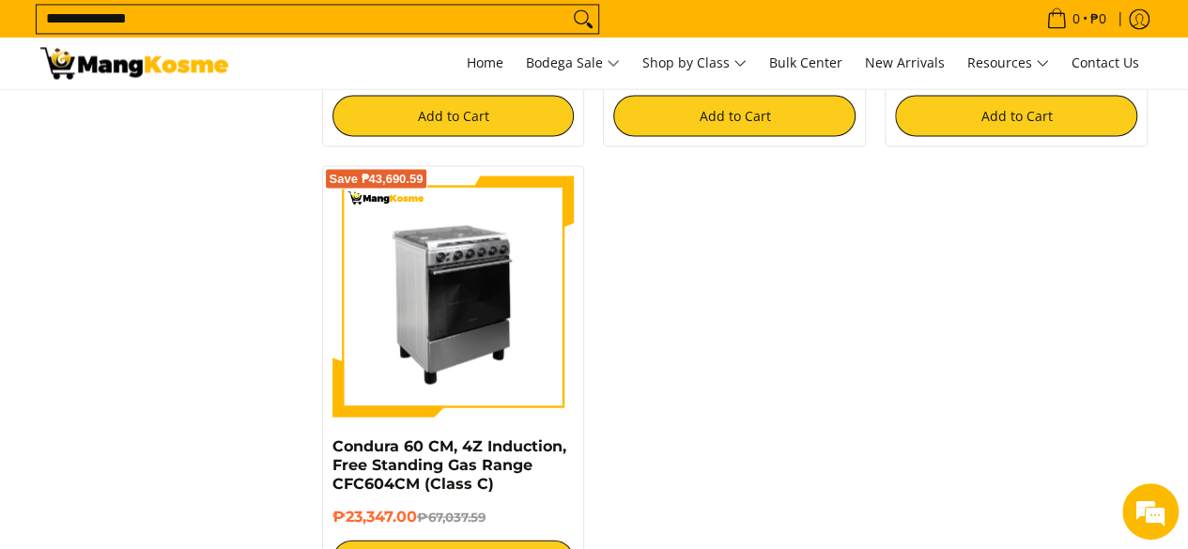
click at [434, 292] on img at bounding box center [453, 297] width 242 height 242
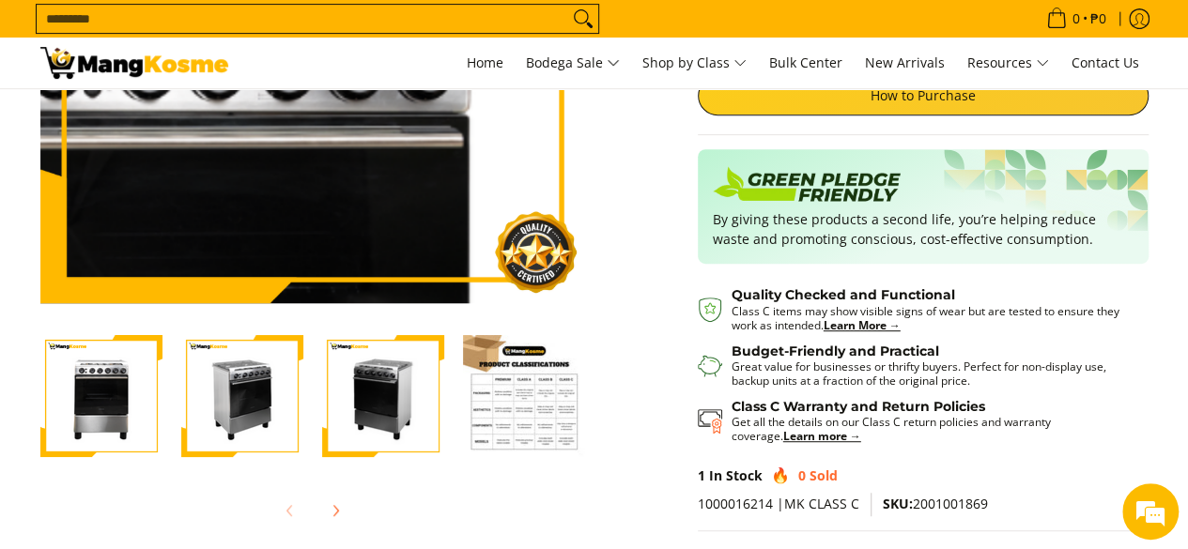
scroll to position [376, 0]
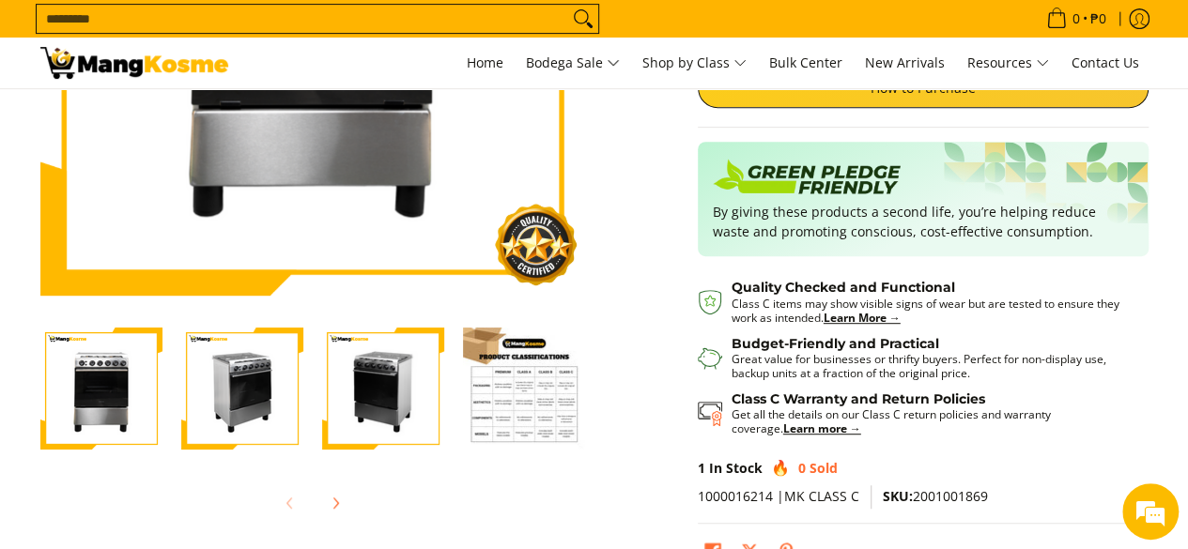
click at [280, 343] on img "Condura 60 CM, 4Z Induction, Free Standing Gas Range CFC604CM (Class C)-2" at bounding box center [242, 389] width 122 height 122
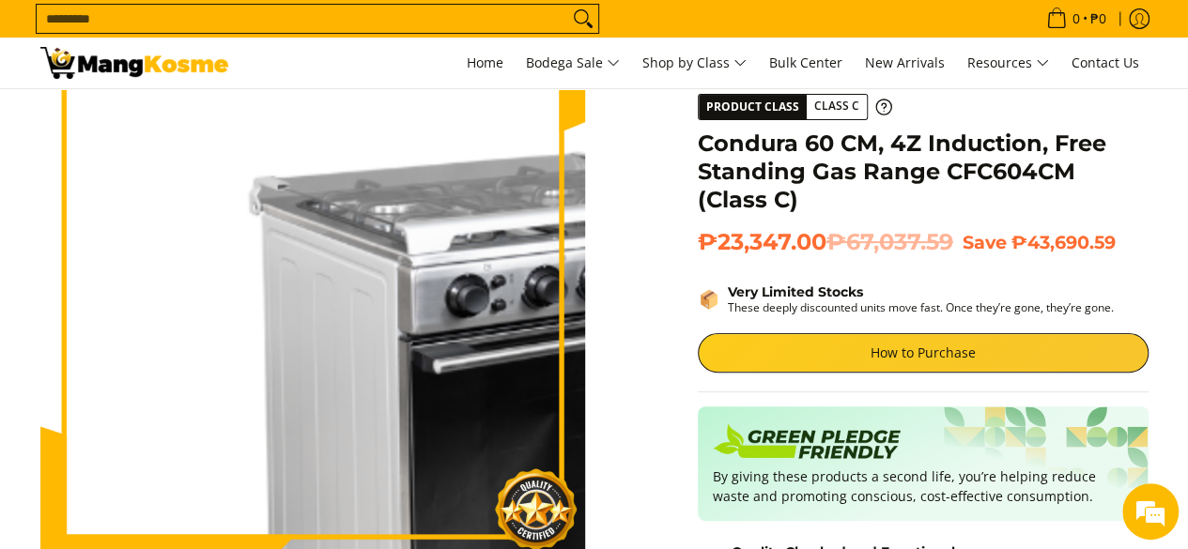
scroll to position [94, 0]
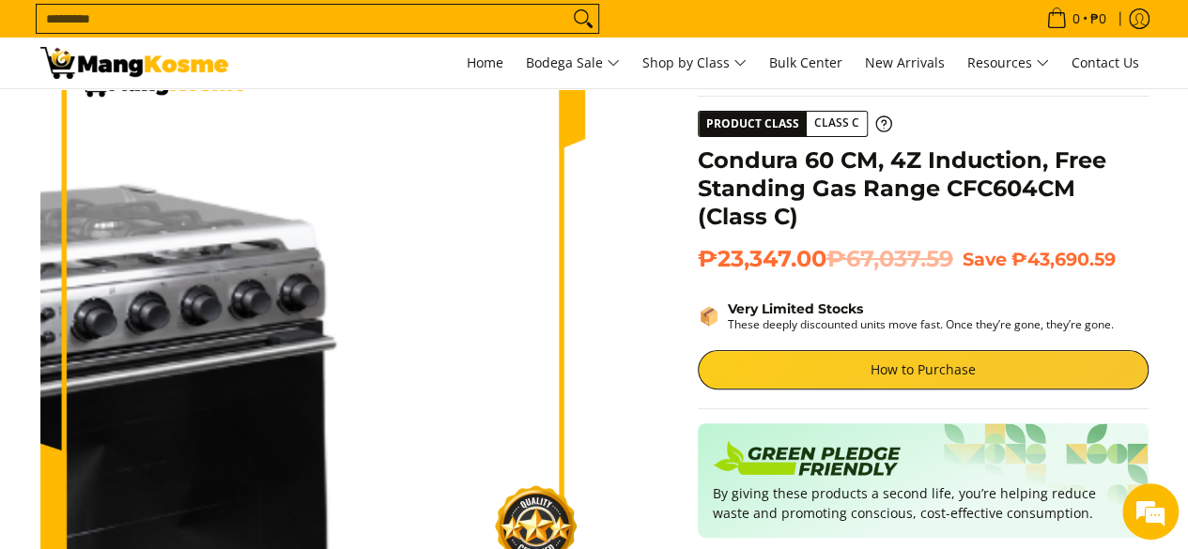
click at [434, 204] on img at bounding box center [312, 305] width 545 height 545
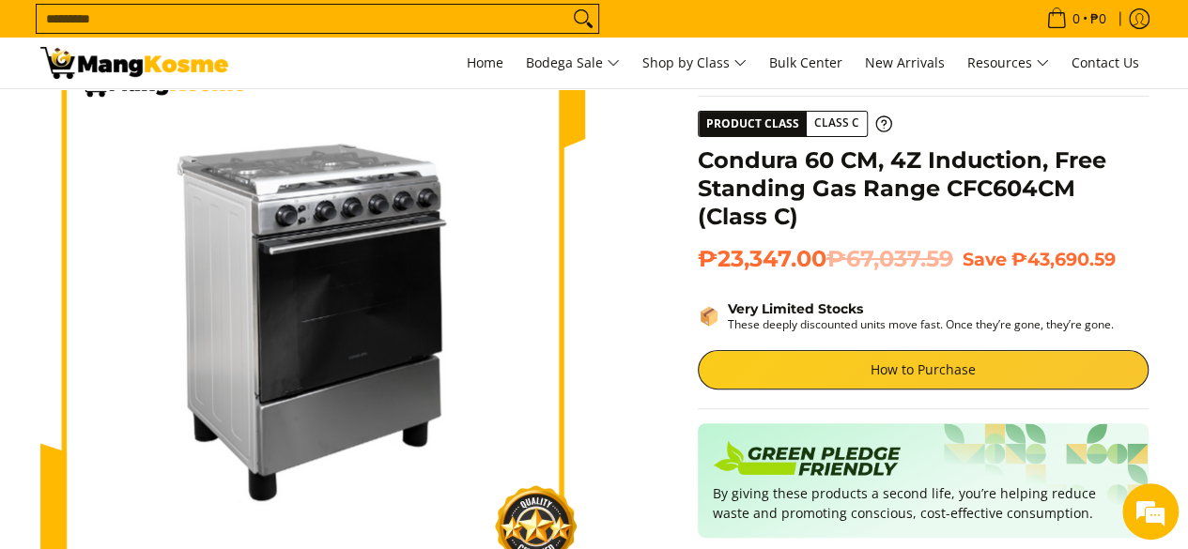
click at [616, 239] on div "Skip to Main Content Enable zoom Disable zoom Enable zoom Disable zoom Enable z…" at bounding box center [594, 455] width 1127 height 845
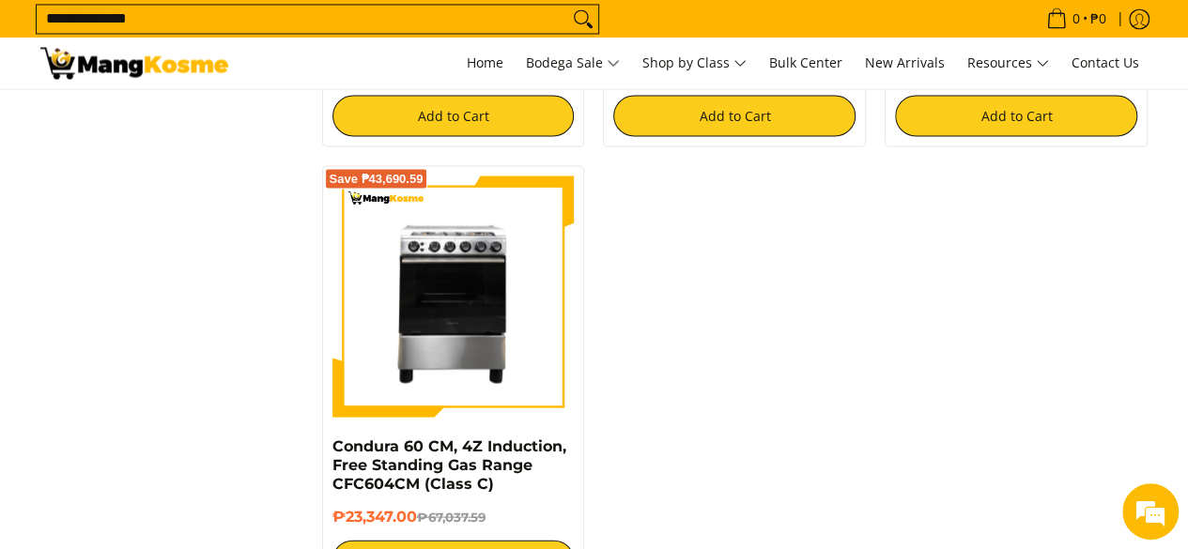
scroll to position [1784, 0]
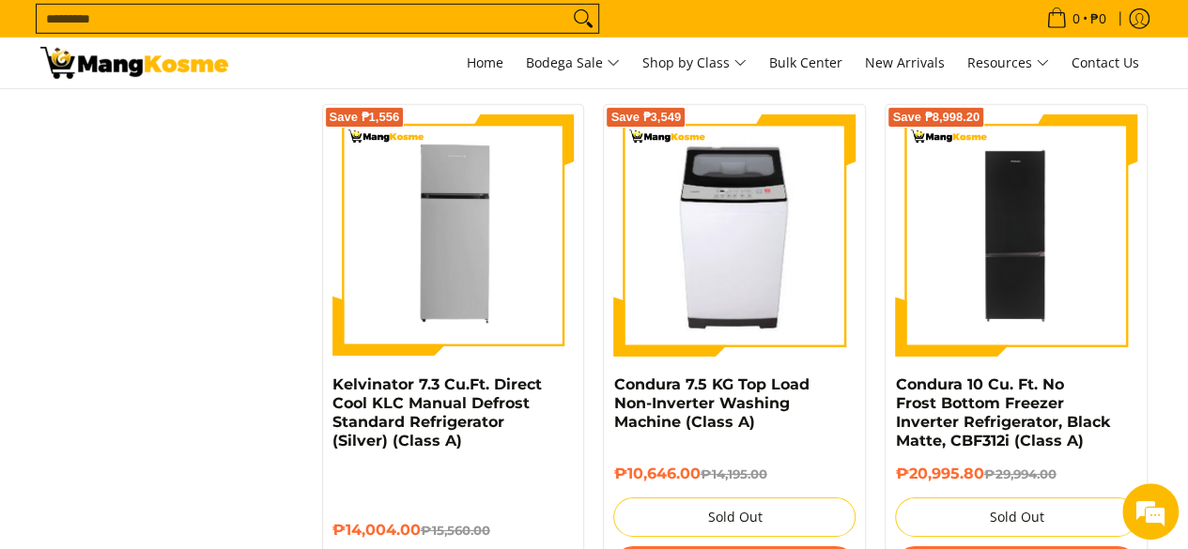
scroll to position [2968, 0]
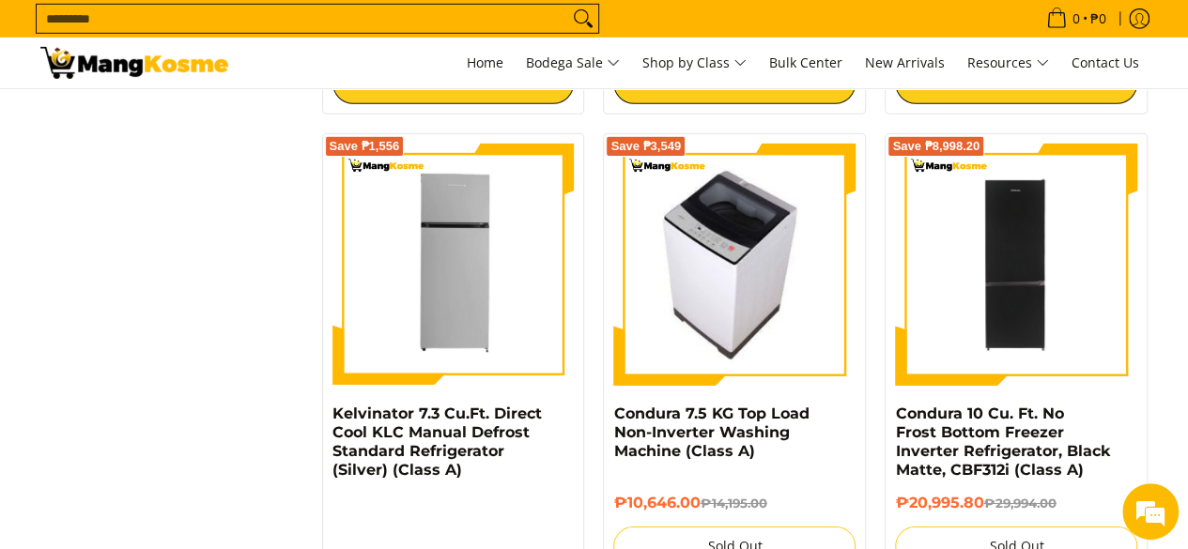
click at [764, 249] on img at bounding box center [734, 265] width 215 height 242
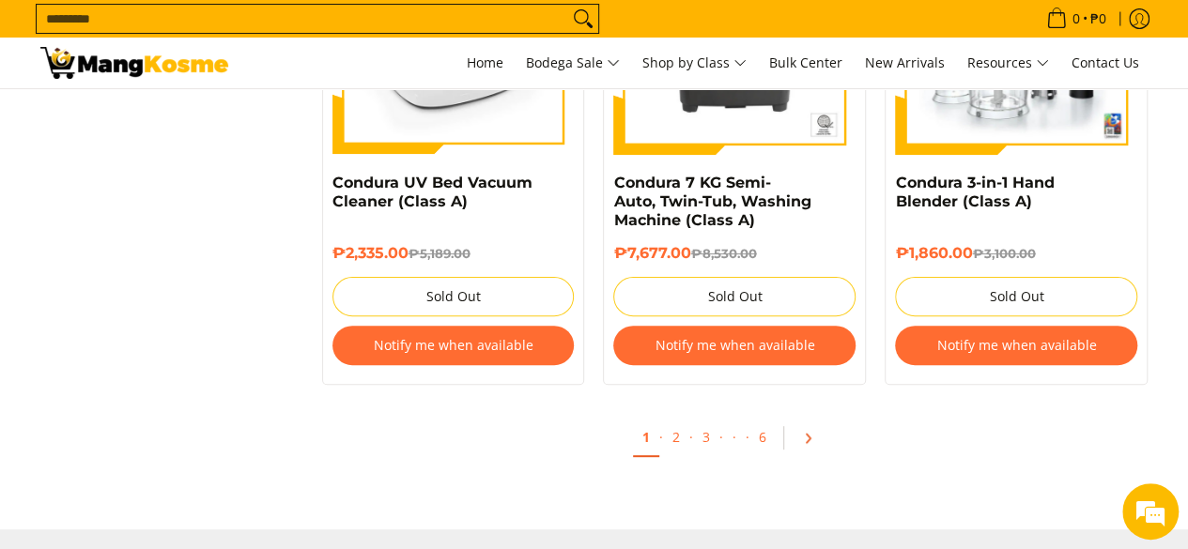
click at [819, 439] on link "Pagination" at bounding box center [814, 439] width 45 height 32
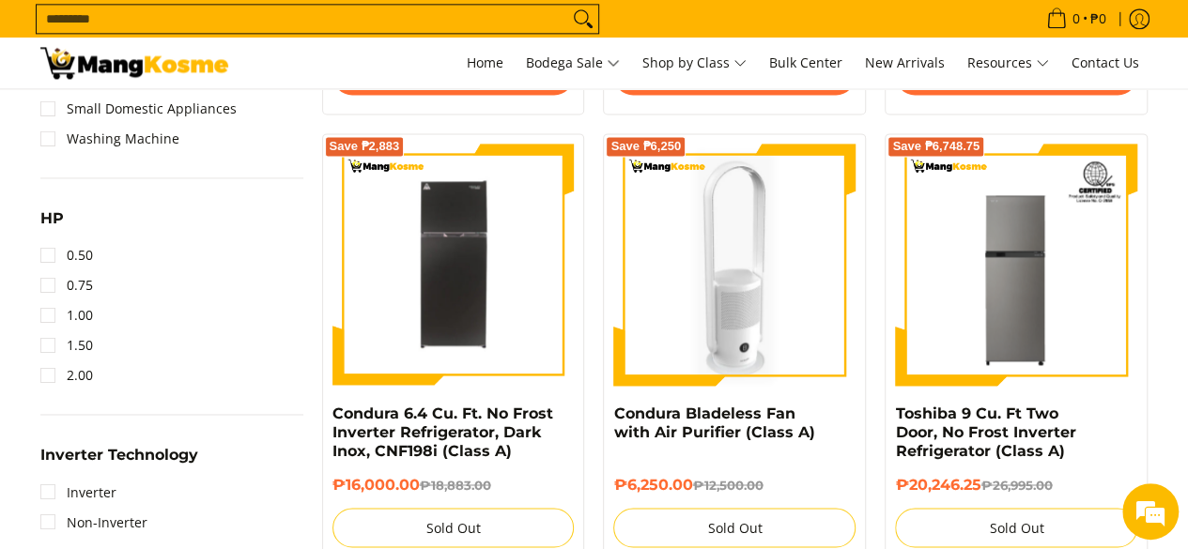
scroll to position [1221, 0]
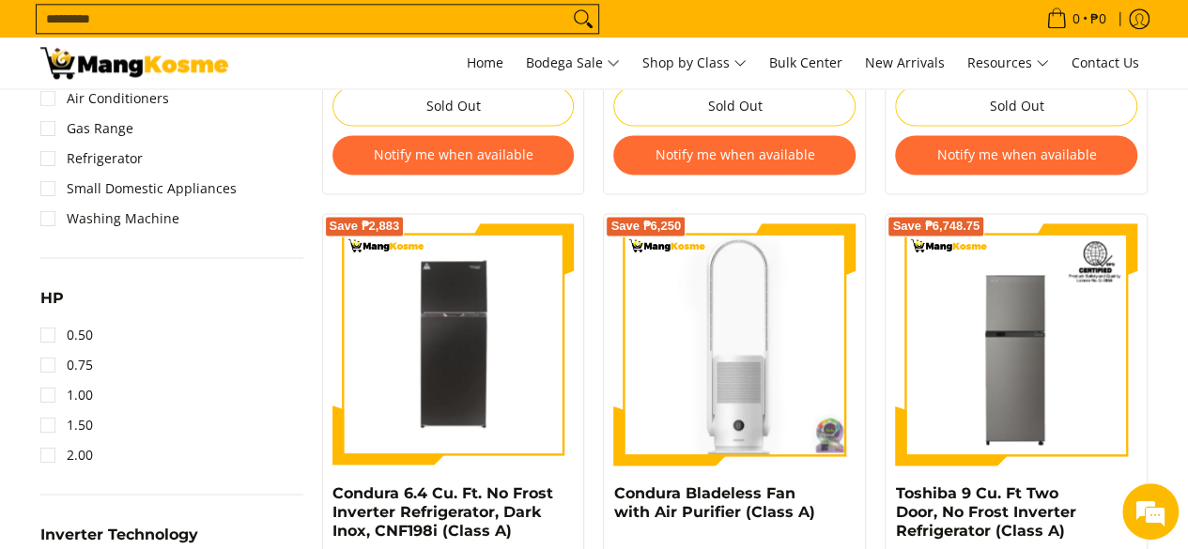
click at [477, 15] on input "Search..." at bounding box center [302, 19] width 531 height 28
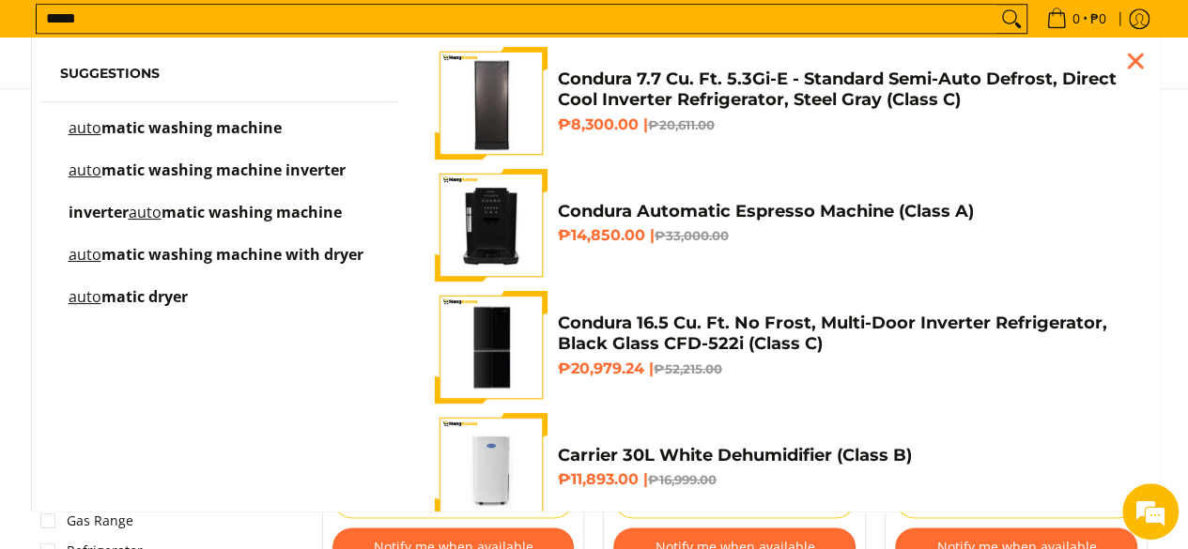
scroll to position [823, 0]
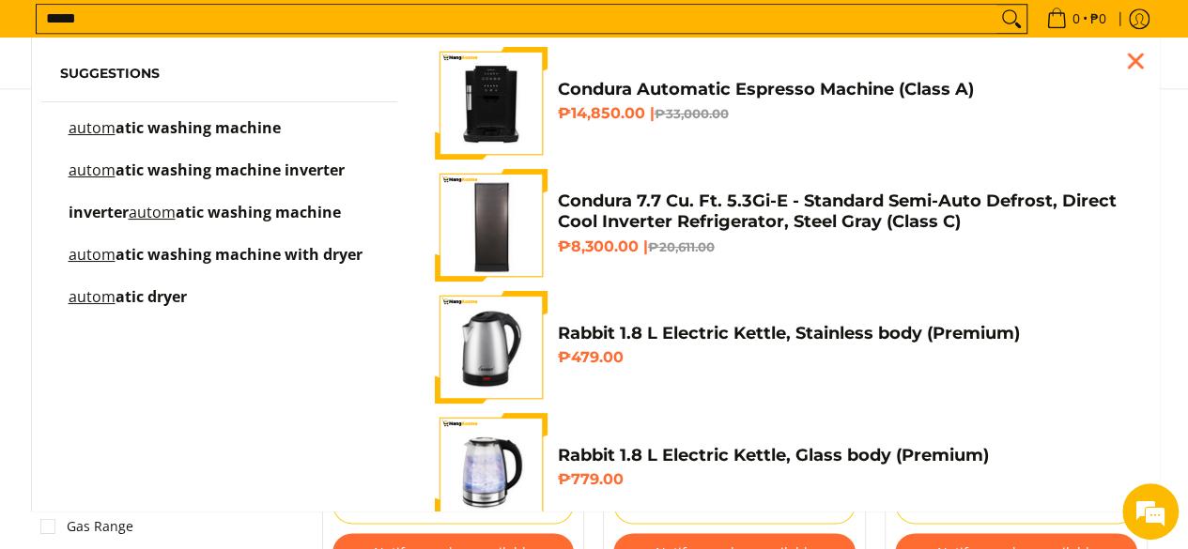
type input "*****"
click at [277, 117] on span "Suggestions autom atic washing machine autom atic washing machine inverter inve…" at bounding box center [220, 189] width 376 height 285
click at [267, 127] on span "atic washing machine" at bounding box center [197, 127] width 165 height 21
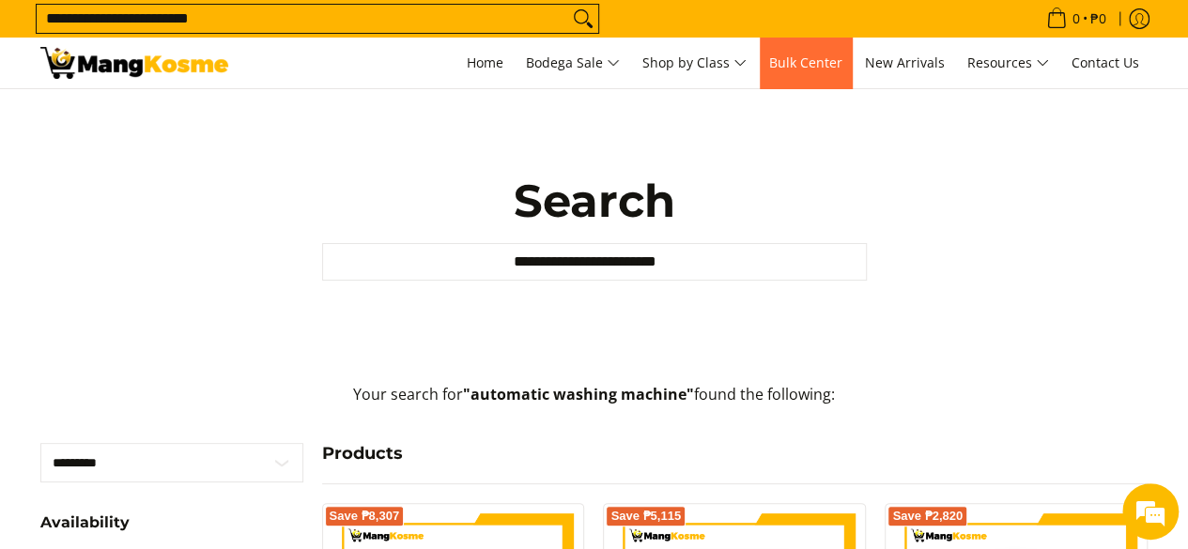
click at [797, 57] on span "Bulk Center" at bounding box center [805, 63] width 73 height 18
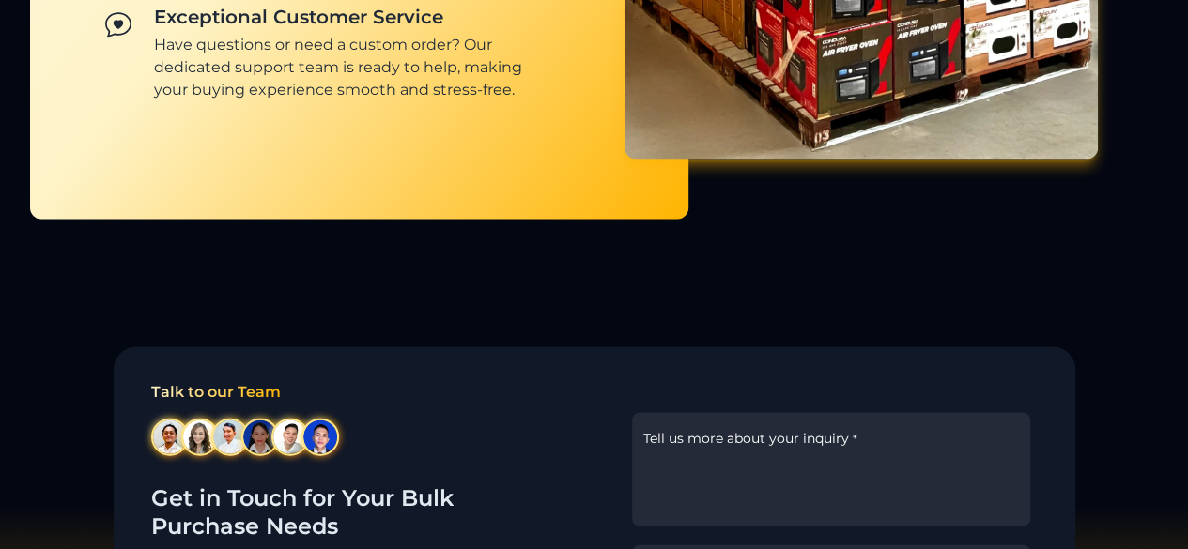
scroll to position [1878, 0]
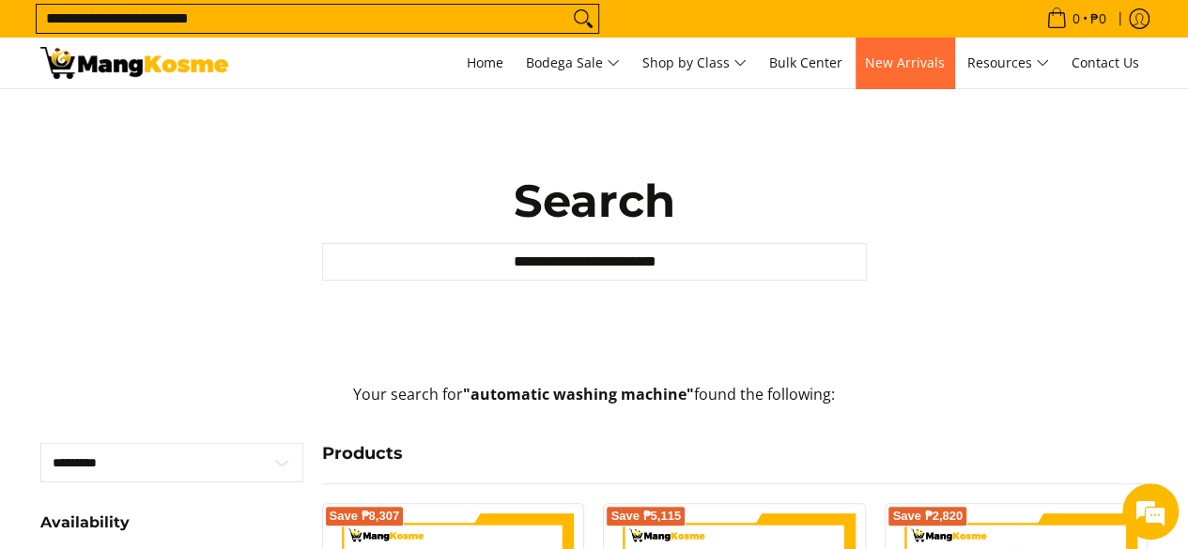
click at [916, 68] on span "New Arrivals" at bounding box center [905, 63] width 80 height 18
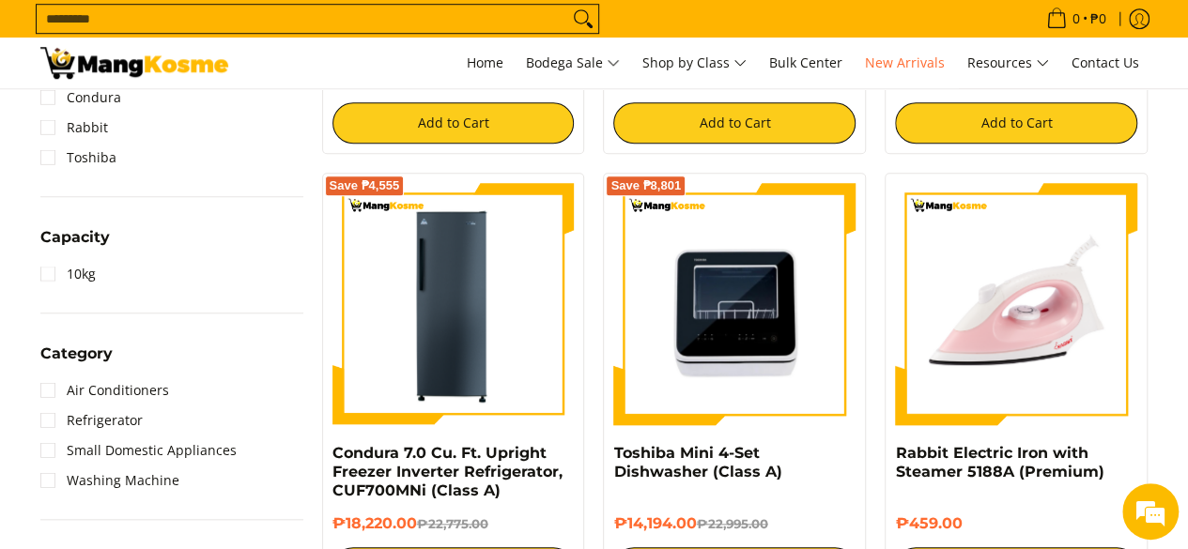
scroll to position [751, 0]
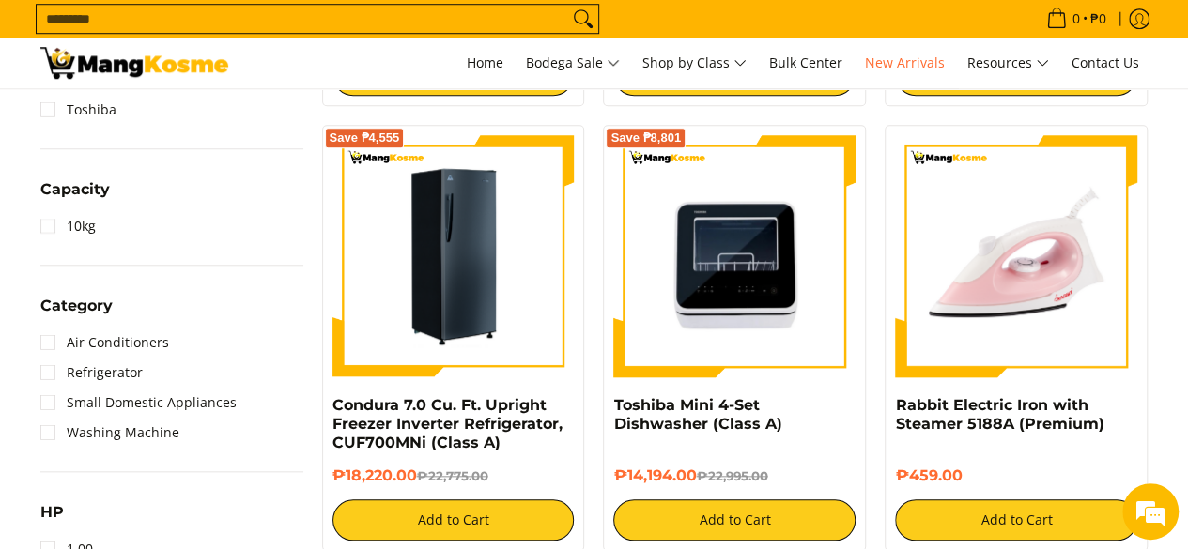
click at [493, 234] on img at bounding box center [453, 256] width 242 height 242
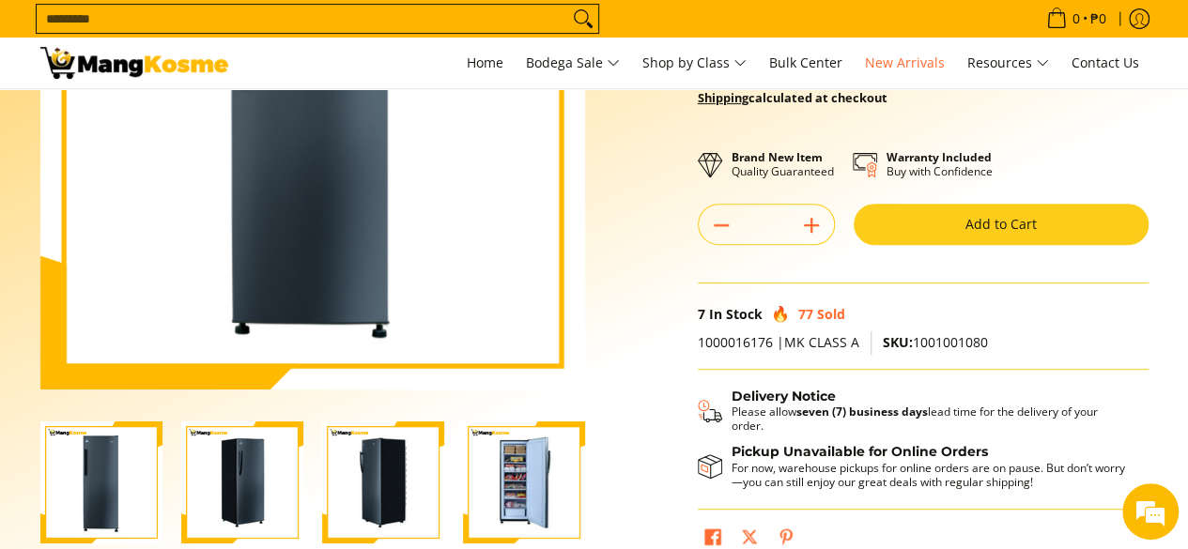
scroll to position [376, 0]
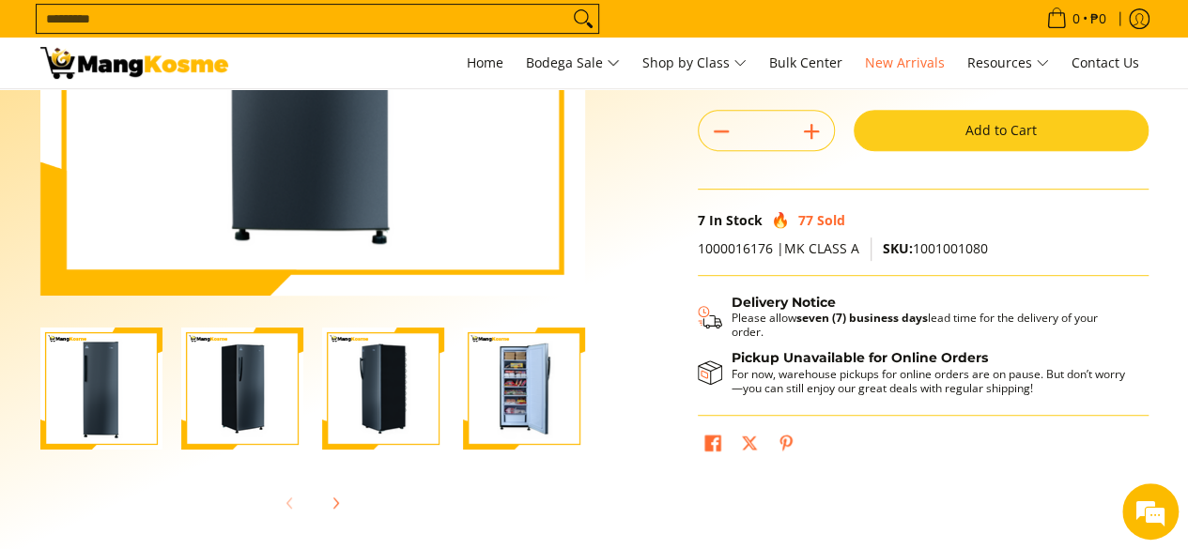
click at [495, 431] on img "Condura 7.0 Cu. Ft. Upright Freezer Inverter Refrigerator, CUF700MNi (Class A)-4" at bounding box center [524, 389] width 122 height 122
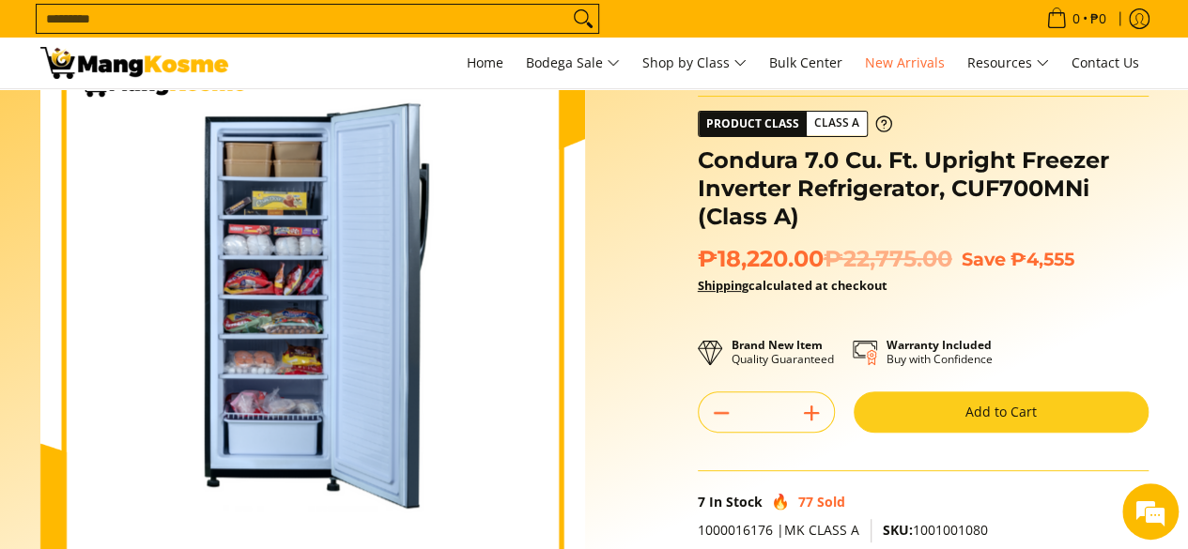
scroll to position [0, 0]
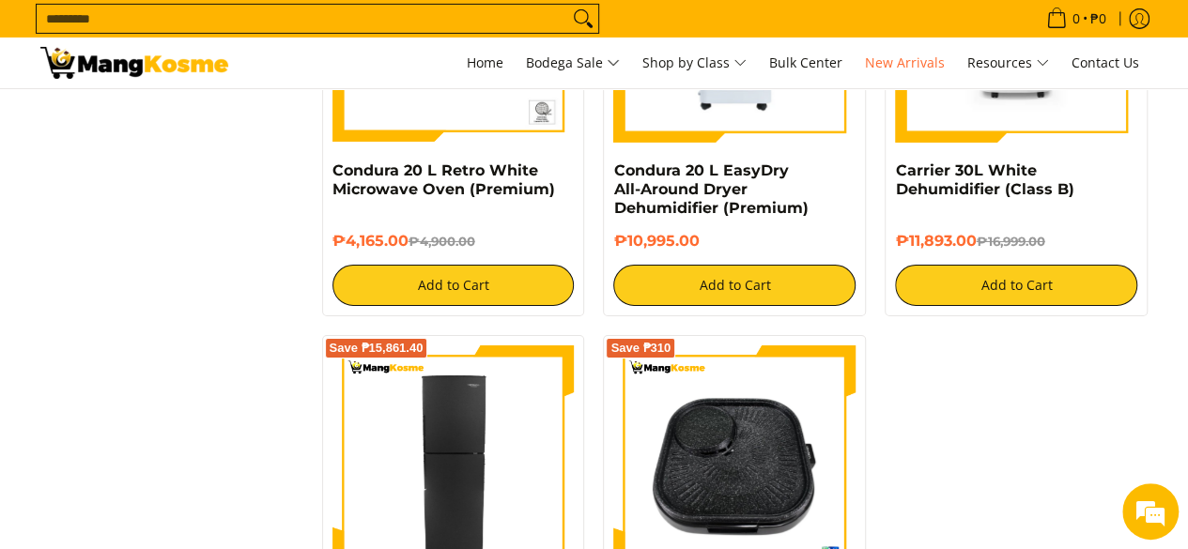
scroll to position [3286, 0]
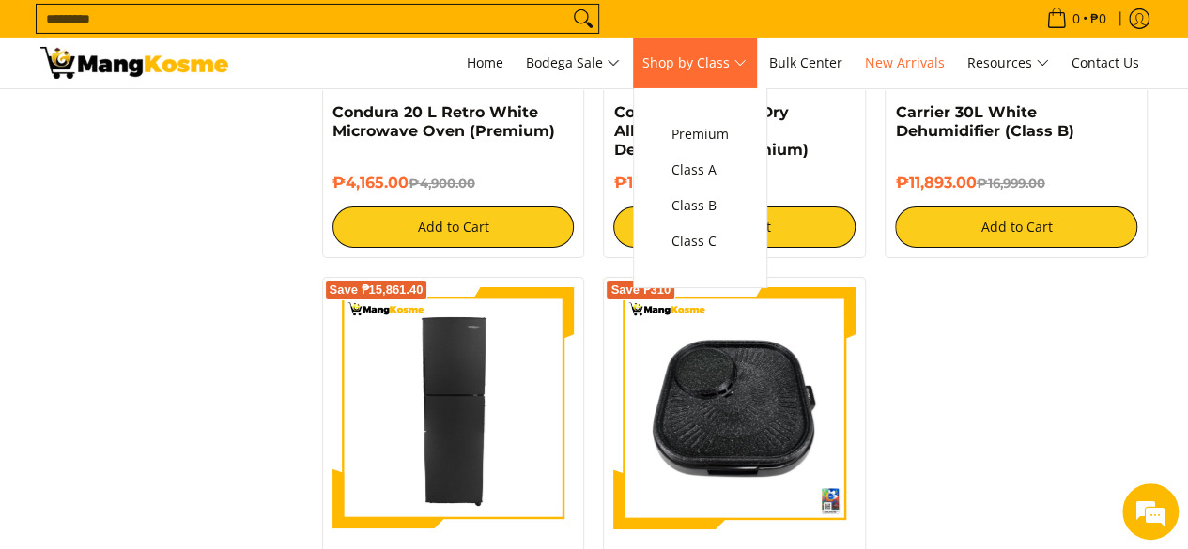
click at [756, 76] on link "Shop by Class" at bounding box center [694, 63] width 123 height 51
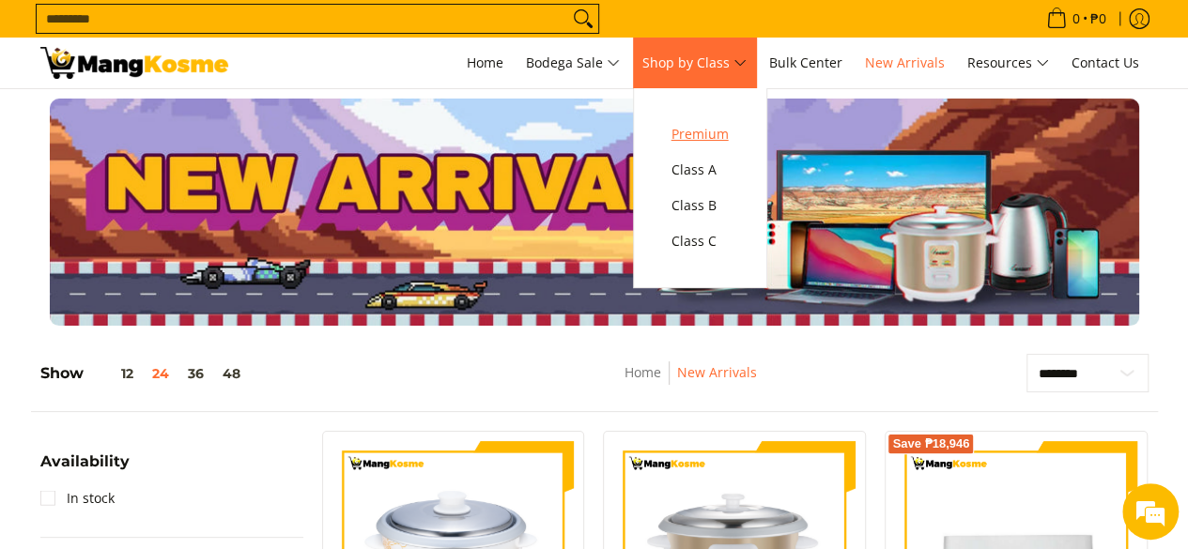
click at [729, 134] on span "Premium" at bounding box center [699, 134] width 57 height 23
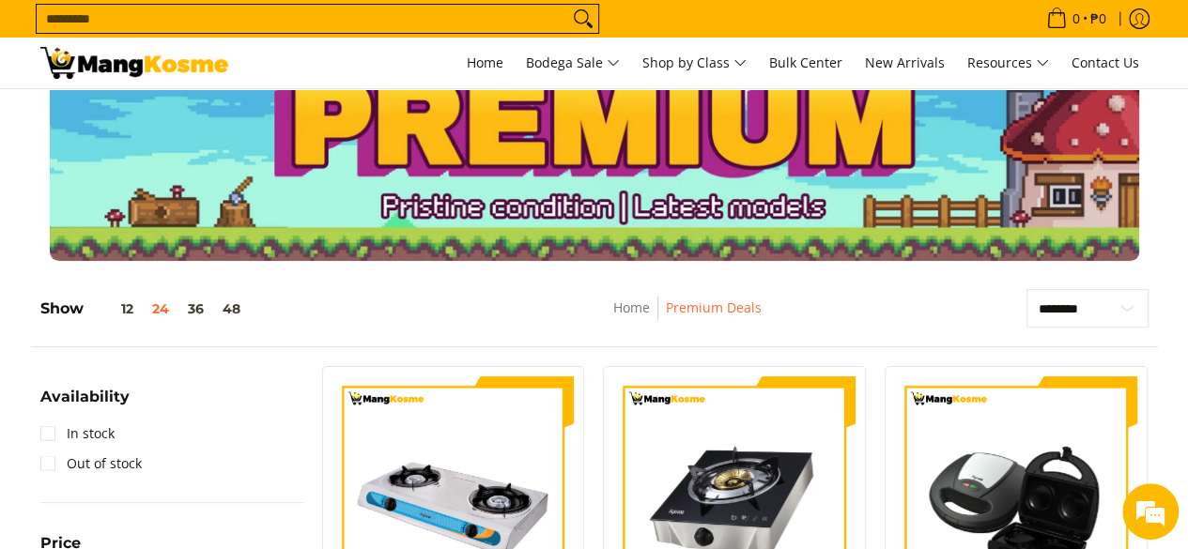
scroll to position [94, 0]
